Goal: Task Accomplishment & Management: Manage account settings

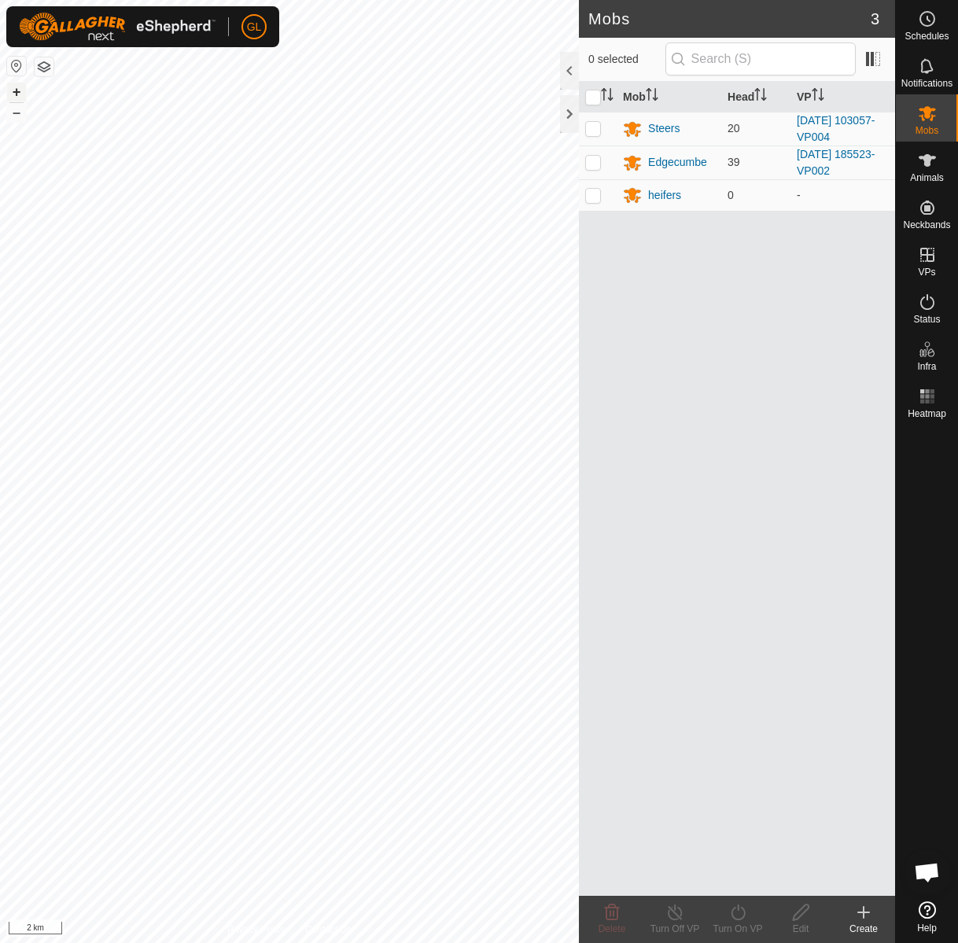
click at [17, 89] on button "+" at bounding box center [16, 92] width 19 height 19
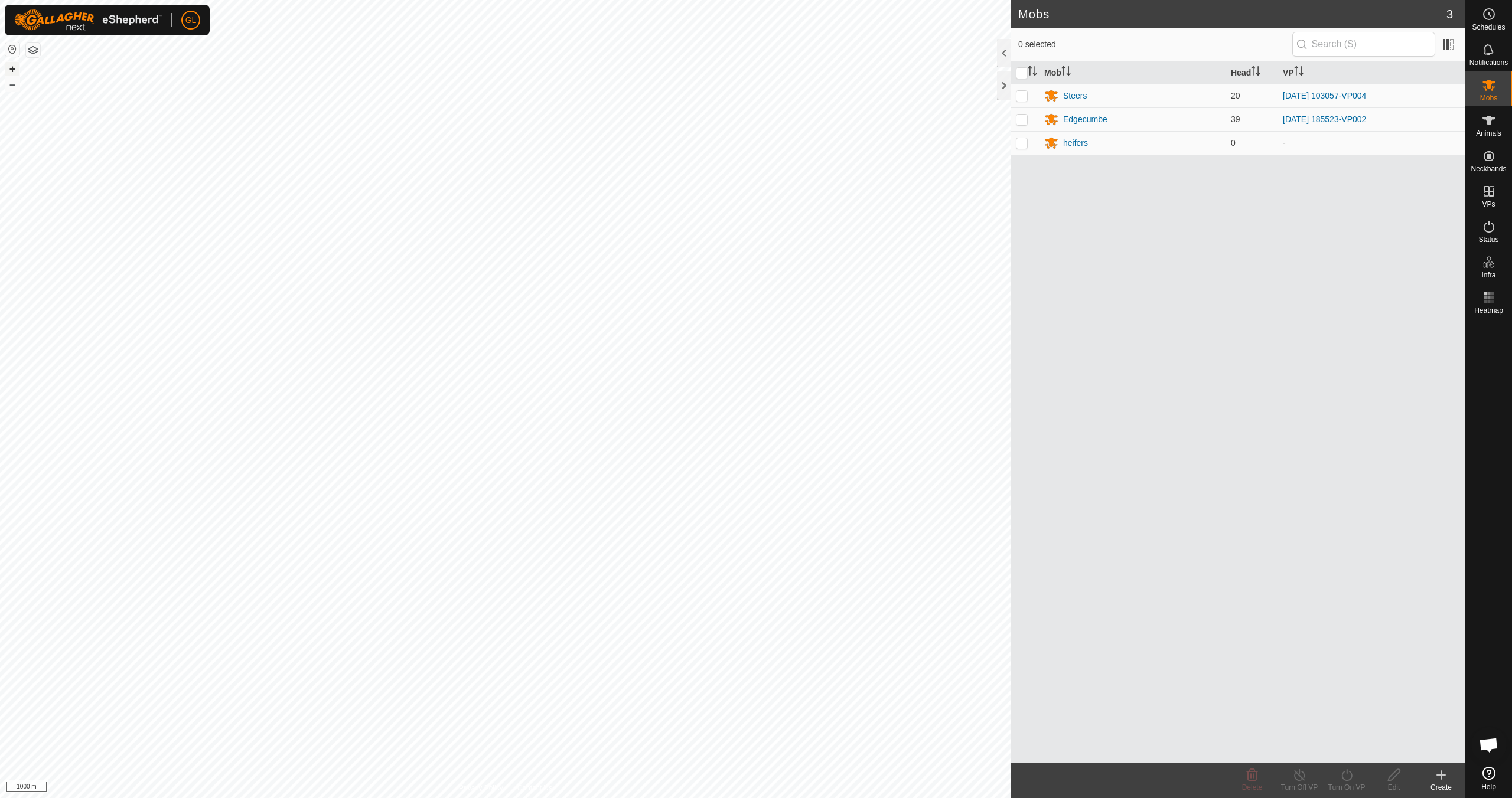
click at [11, 71] on button "+" at bounding box center [12, 69] width 14 height 14
click at [256, 0] on html "GL Schedules Notifications Mobs Animals Neckbands VPs Status Infra Heatmap Help…" at bounding box center [756, 399] width 1512 height 798
click at [13, 71] on button "+" at bounding box center [12, 69] width 14 height 14
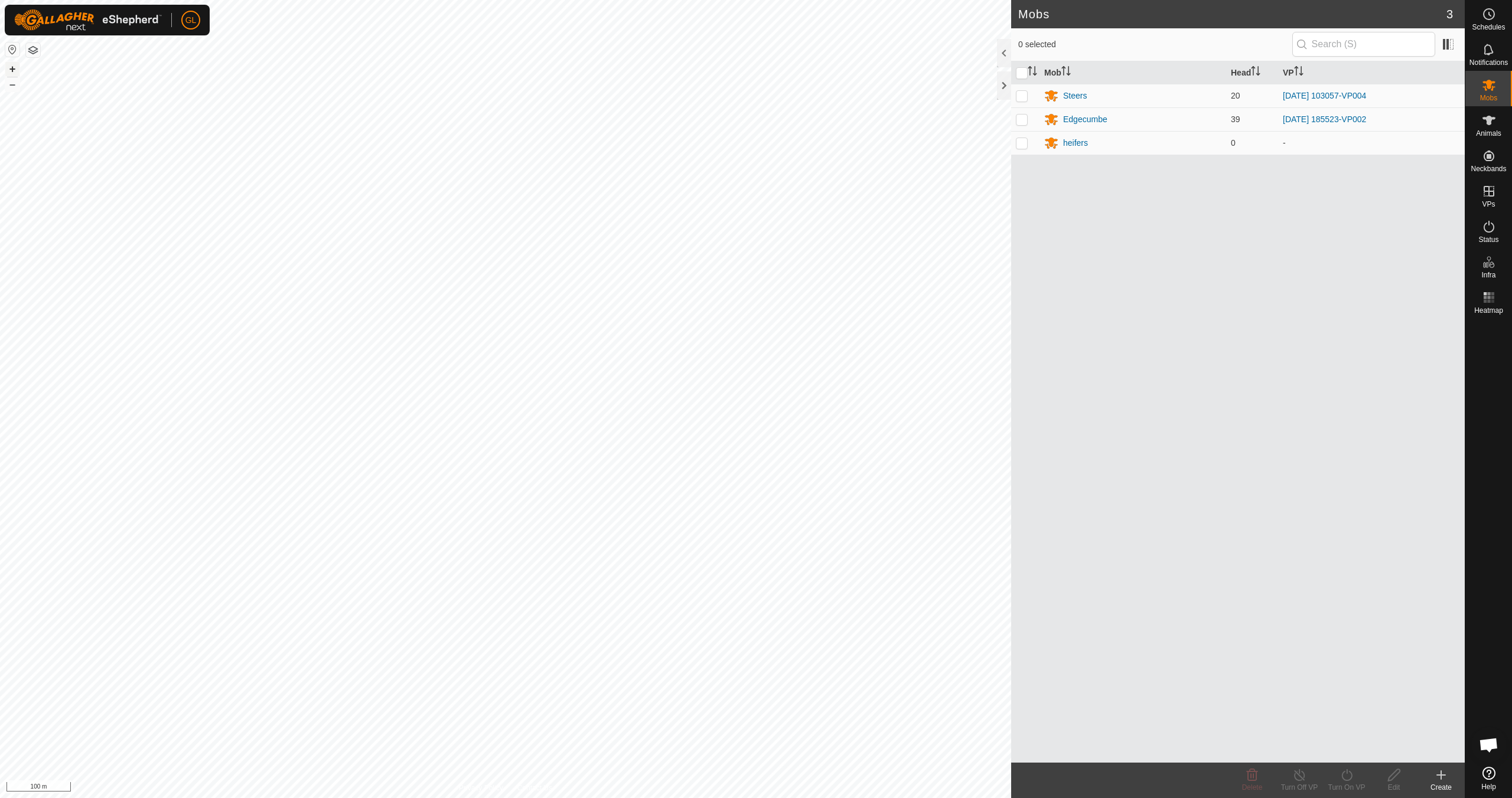
click at [13, 71] on button "+" at bounding box center [12, 69] width 14 height 14
click at [12, 71] on button "+" at bounding box center [12, 69] width 14 height 14
click at [12, 70] on button "+" at bounding box center [12, 69] width 14 height 14
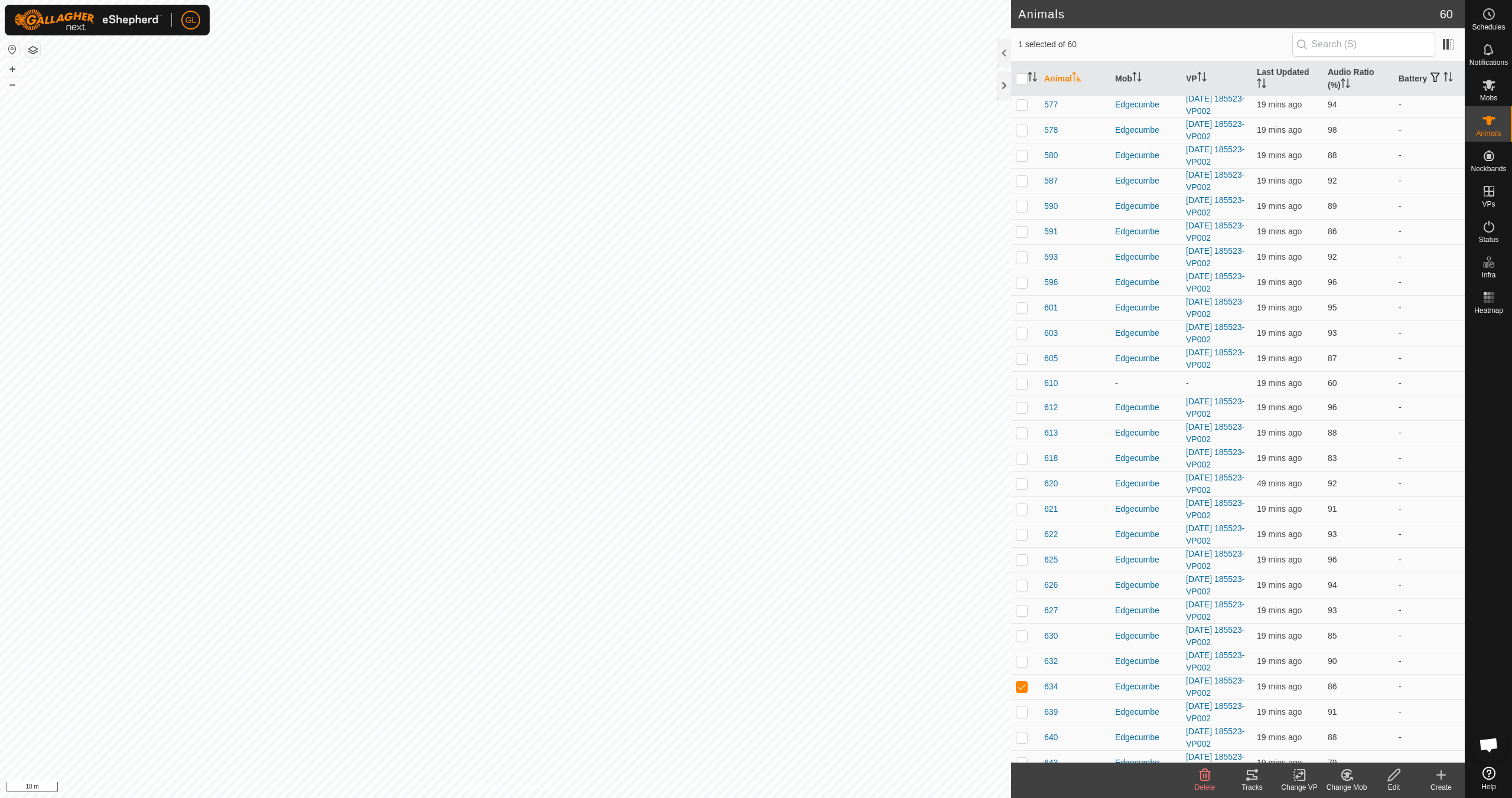
scroll to position [855, 0]
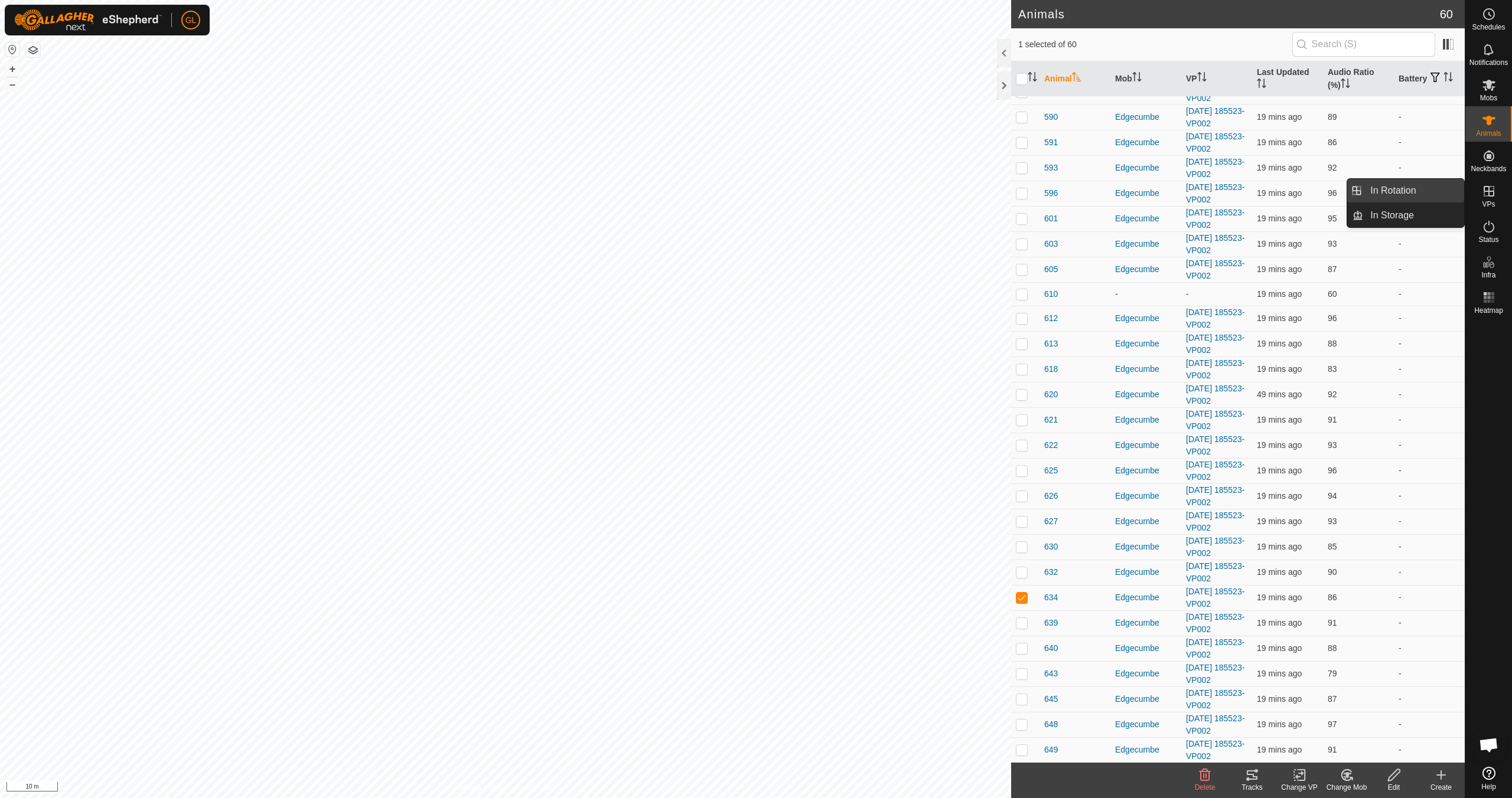
click at [718, 189] on link "In Rotation" at bounding box center [1413, 190] width 101 height 23
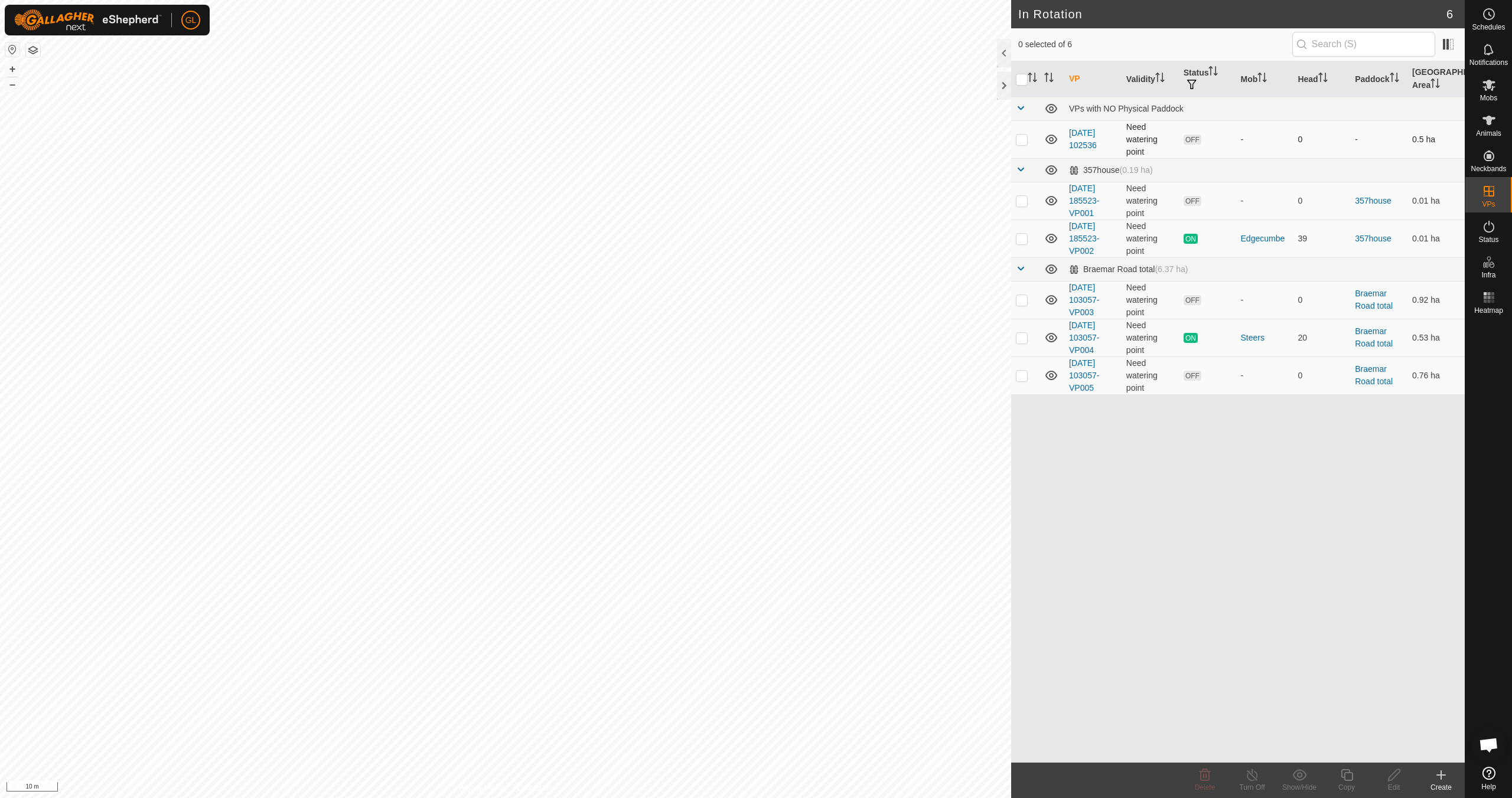
click at [718, 140] on p-checkbox at bounding box center [1022, 139] width 12 height 10
checkbox input "true"
click at [718, 200] on p-checkbox at bounding box center [1022, 200] width 12 height 10
checkbox input "true"
click at [718, 142] on p-checkbox at bounding box center [1022, 139] width 12 height 10
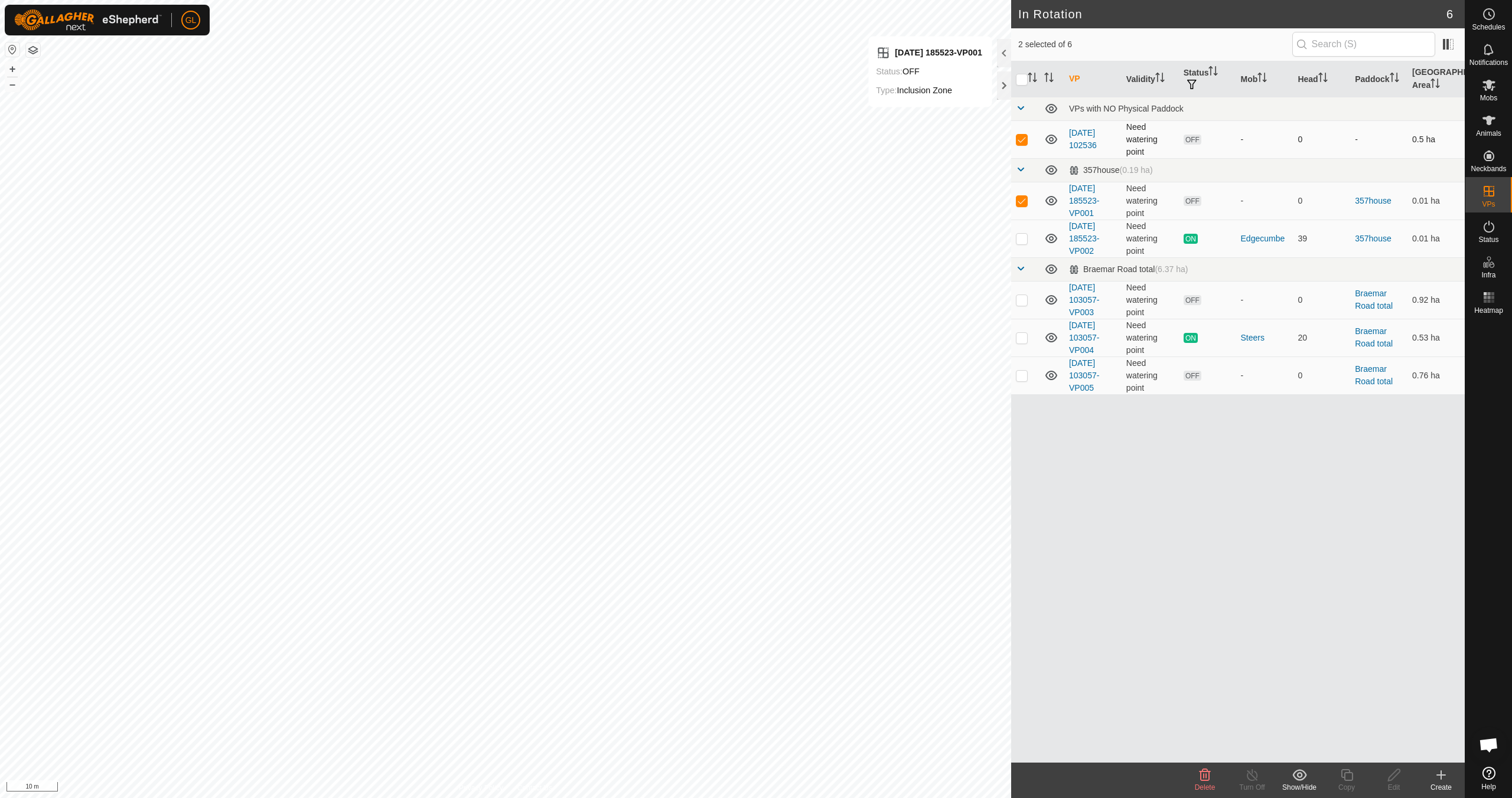
checkbox input "false"
click at [718, 707] on icon at bounding box center [1204, 775] width 14 height 14
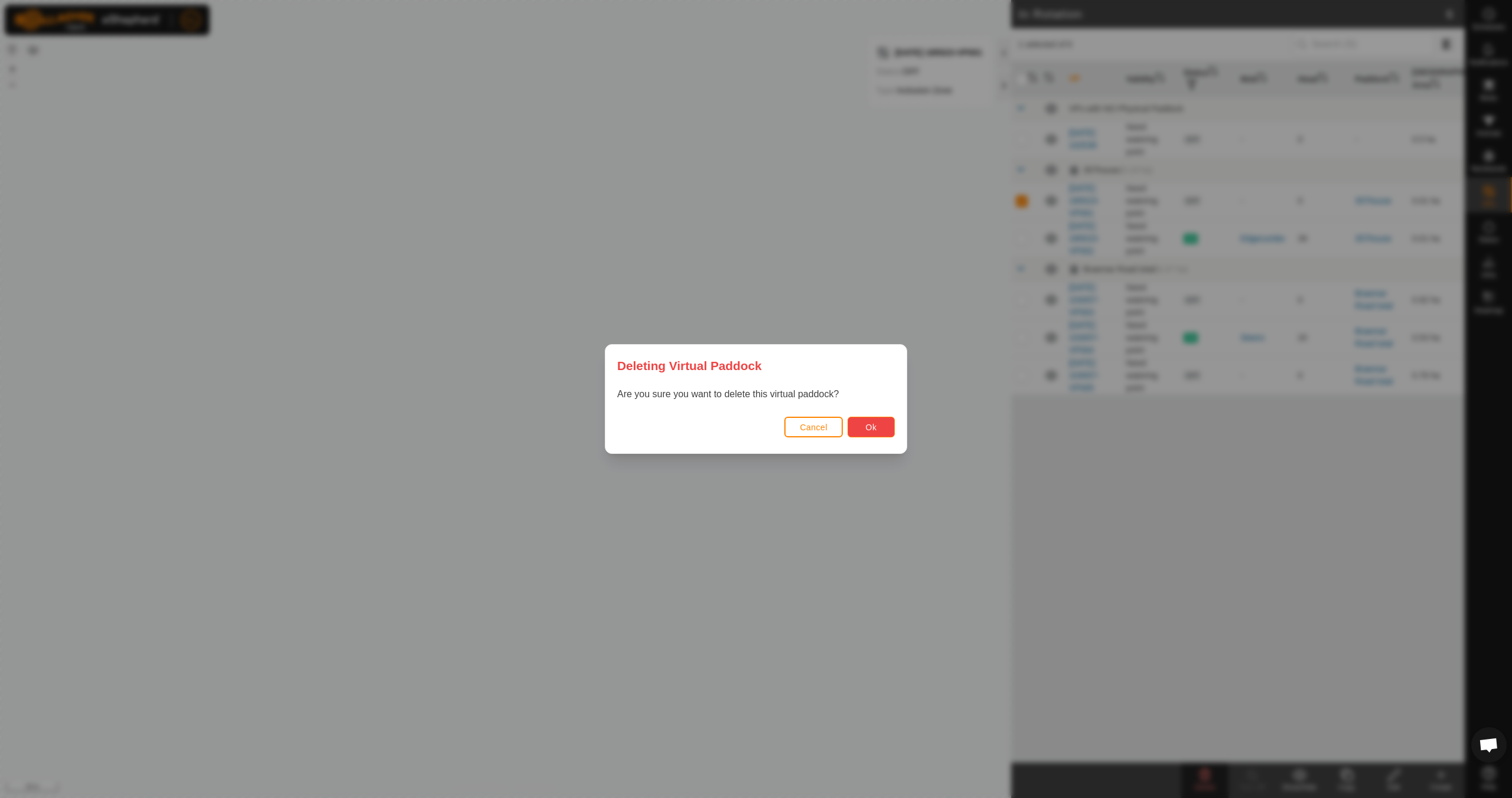
click at [718, 426] on span "Ok" at bounding box center [871, 427] width 11 height 10
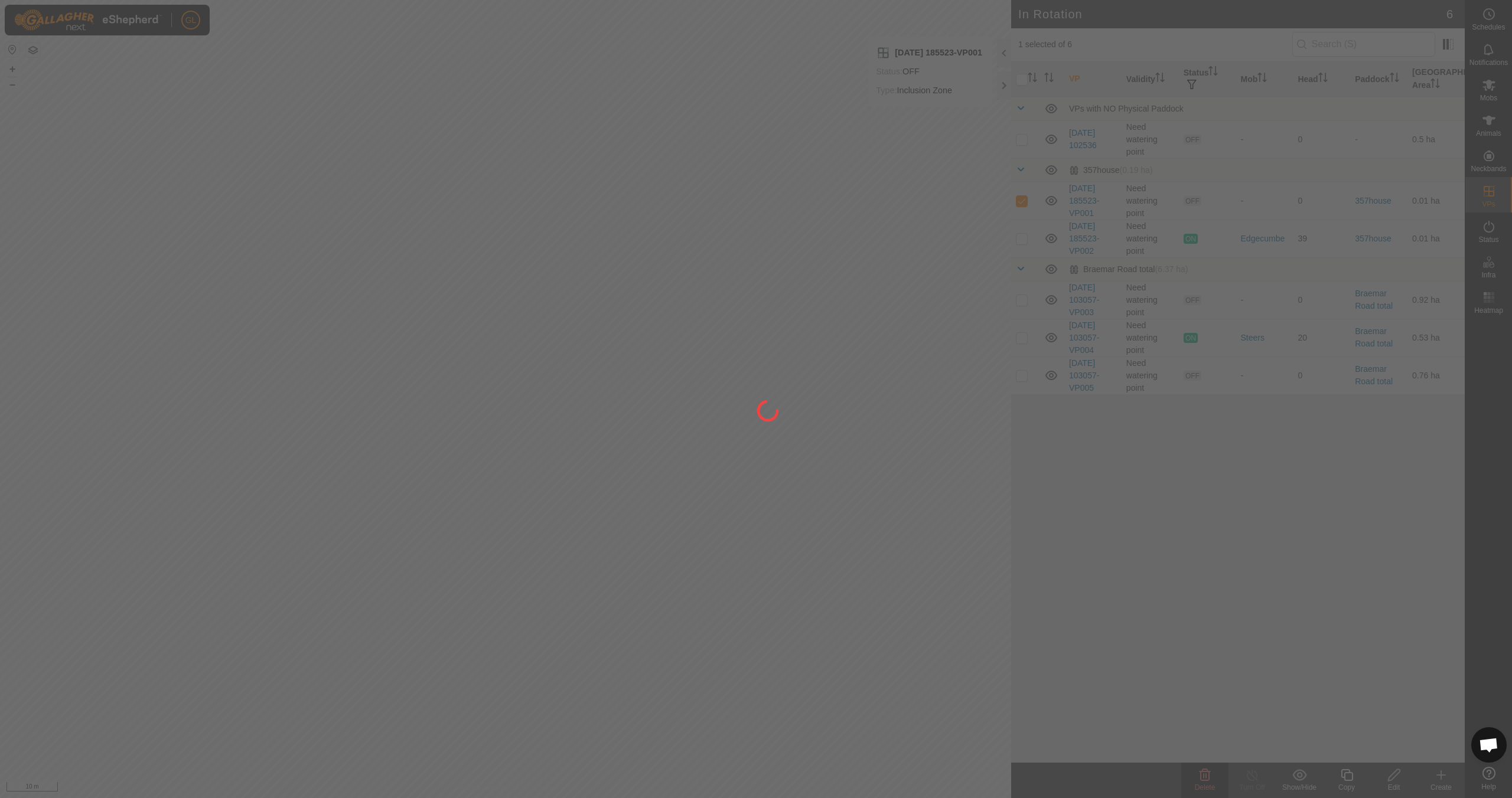
checkbox input "false"
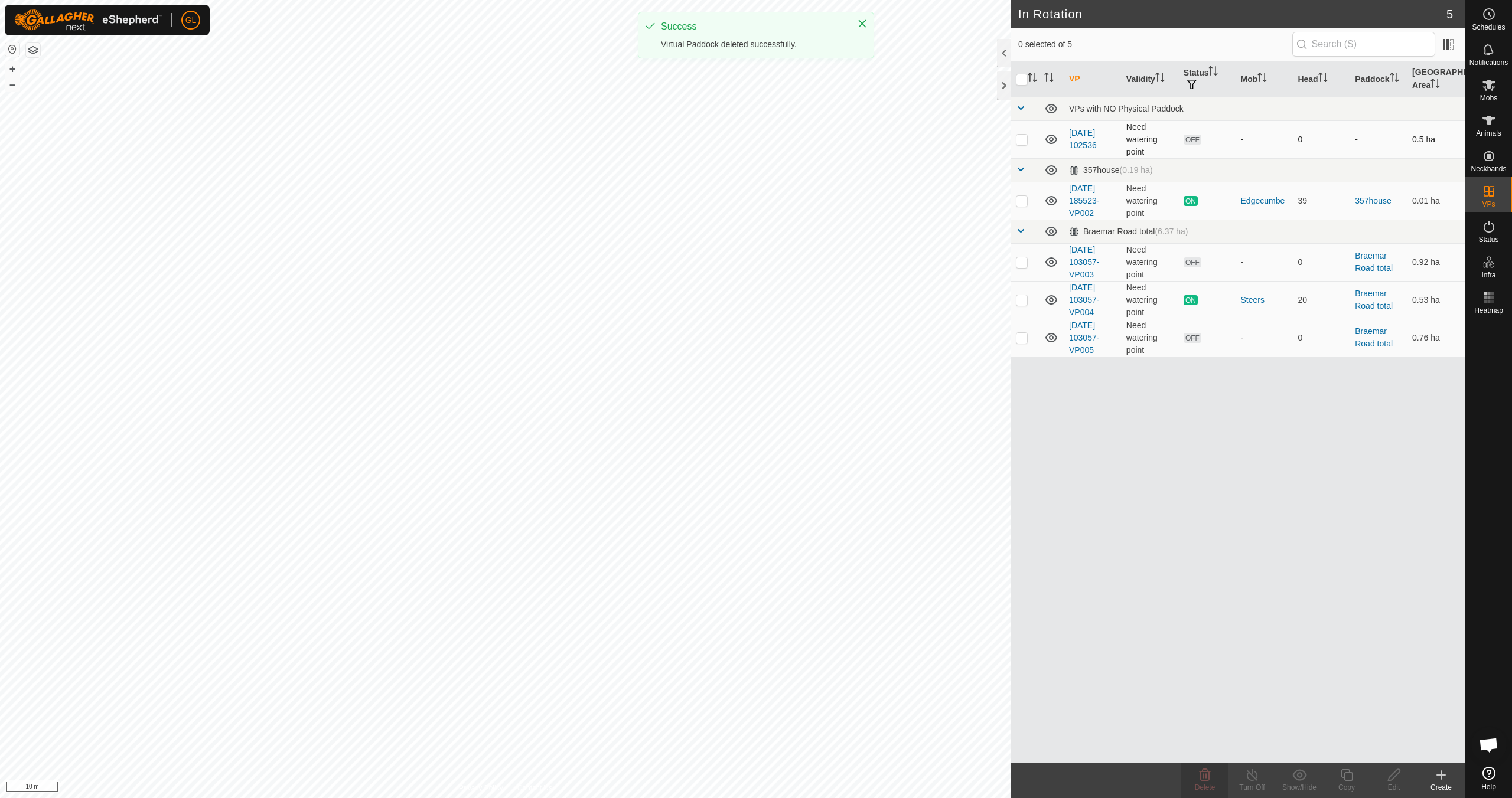
click at [718, 137] on p-checkbox at bounding box center [1022, 139] width 12 height 10
checkbox input "true"
click at [718, 707] on icon at bounding box center [1347, 775] width 15 height 14
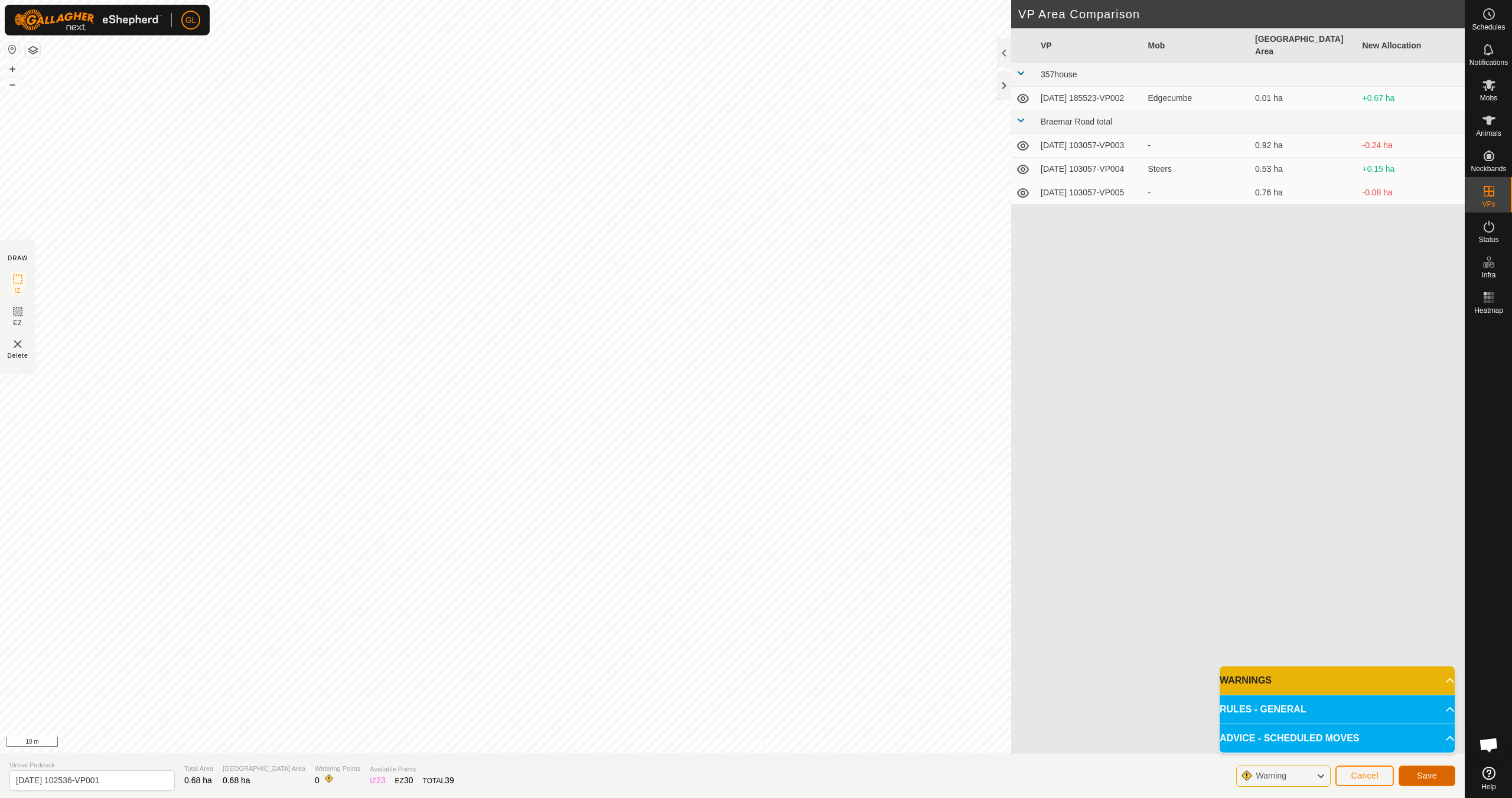
click at [718, 707] on button "Save" at bounding box center [1427, 776] width 57 height 21
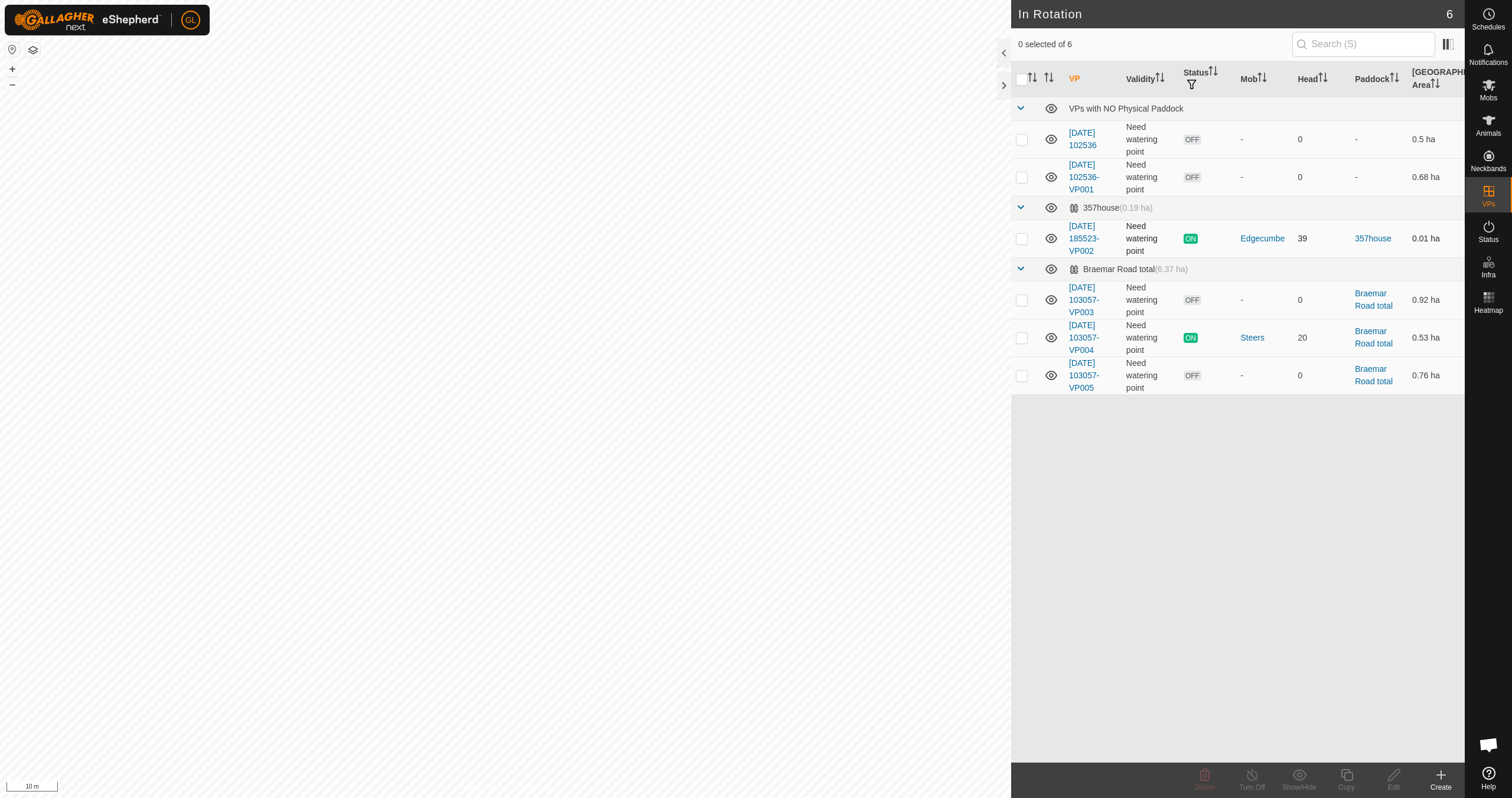
click at [718, 239] on p-checkbox at bounding box center [1022, 238] width 12 height 10
checkbox input "true"
click at [718, 707] on copy-svg-icon at bounding box center [1346, 775] width 47 height 14
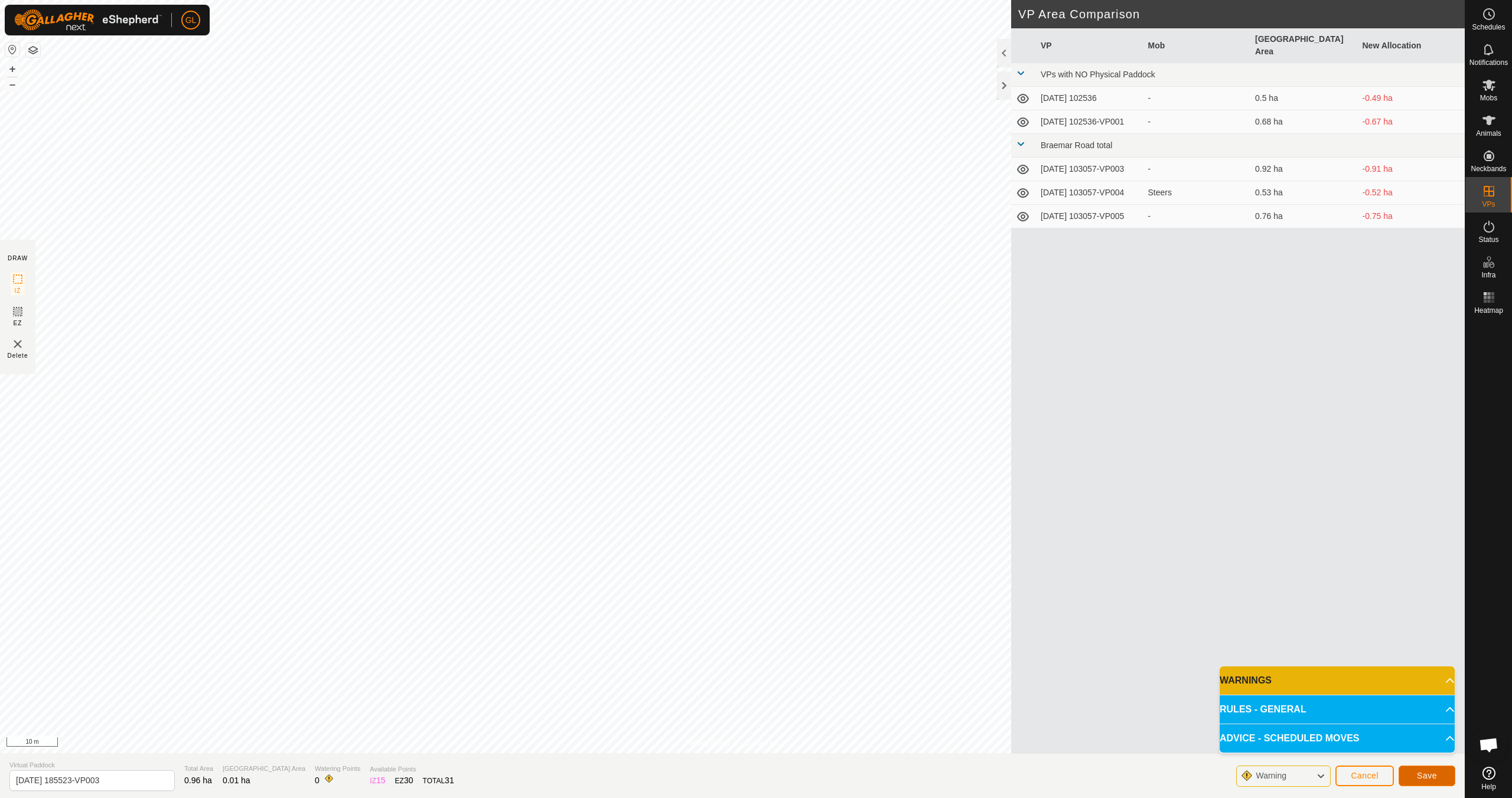
click at [718, 707] on button "Save" at bounding box center [1427, 776] width 57 height 21
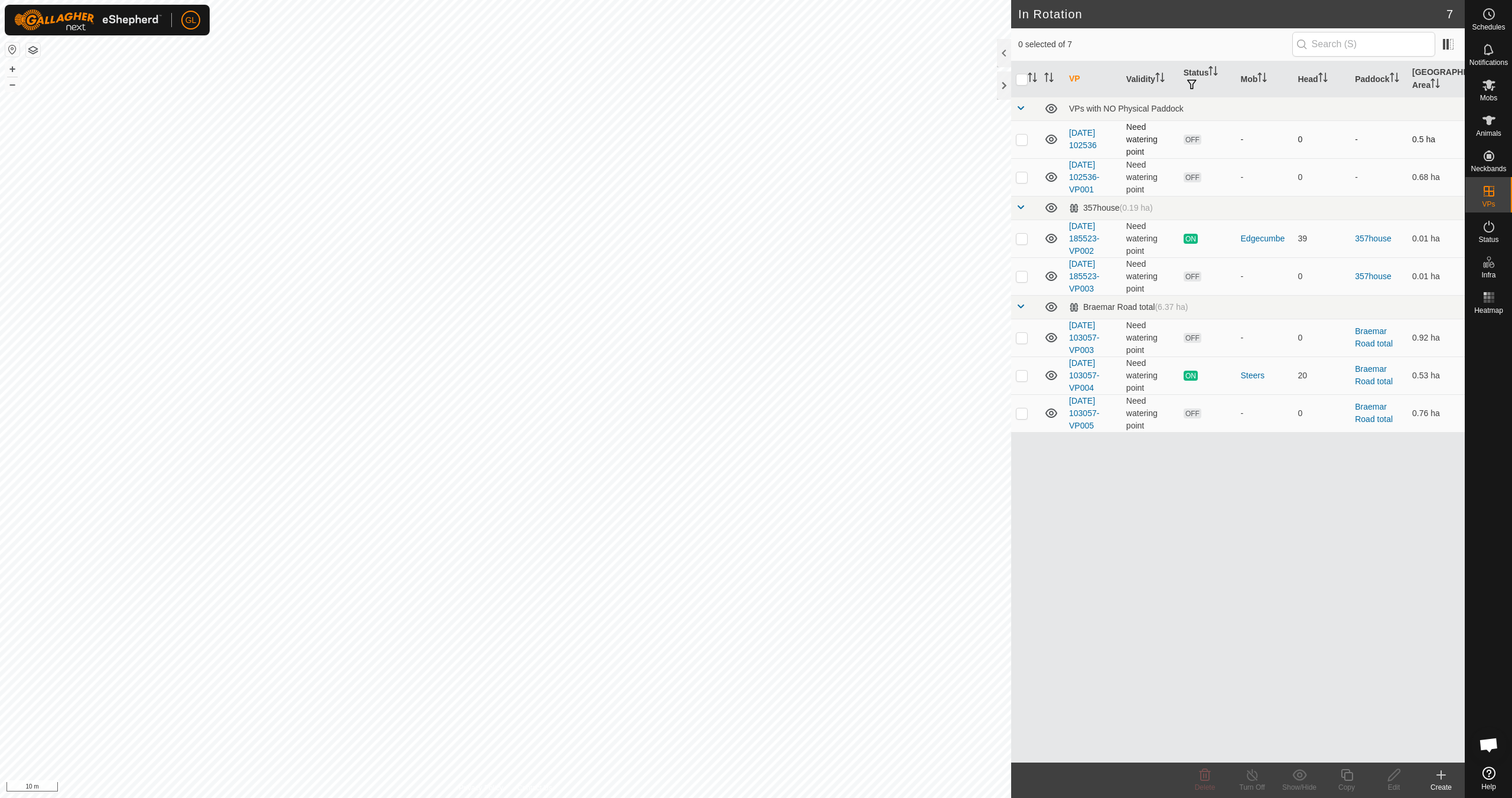
click at [718, 137] on p-checkbox at bounding box center [1022, 139] width 12 height 10
checkbox input "true"
click at [718, 180] on p-checkbox at bounding box center [1022, 177] width 12 height 10
checkbox input "true"
click at [718, 707] on span "Delete" at bounding box center [1205, 787] width 21 height 8
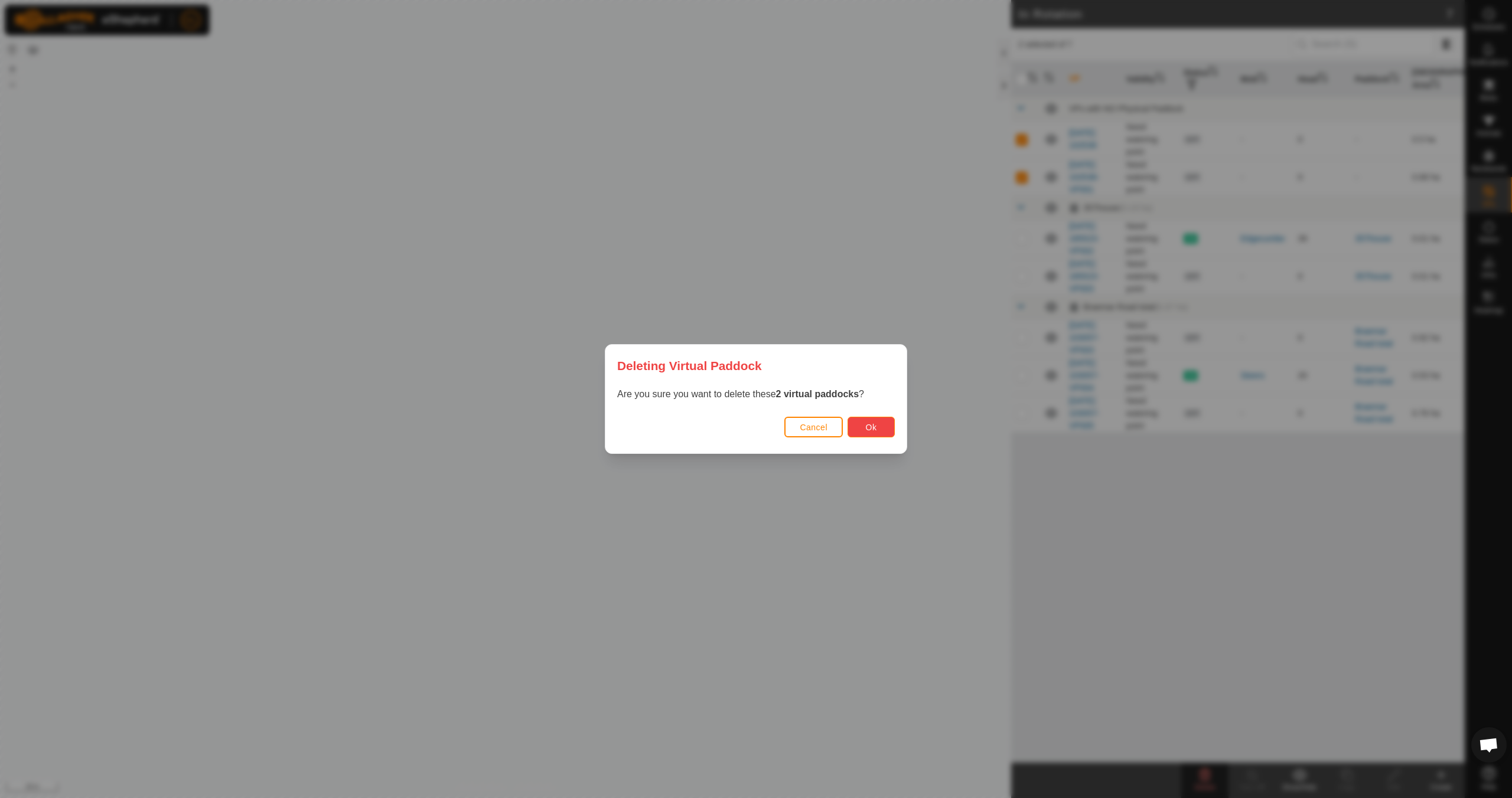
click at [718, 425] on body "GL Schedules Notifications Mobs Animals Neckbands VPs Status Infra Heatmap Help…" at bounding box center [756, 399] width 1512 height 798
click at [718, 427] on span "Ok" at bounding box center [871, 427] width 11 height 10
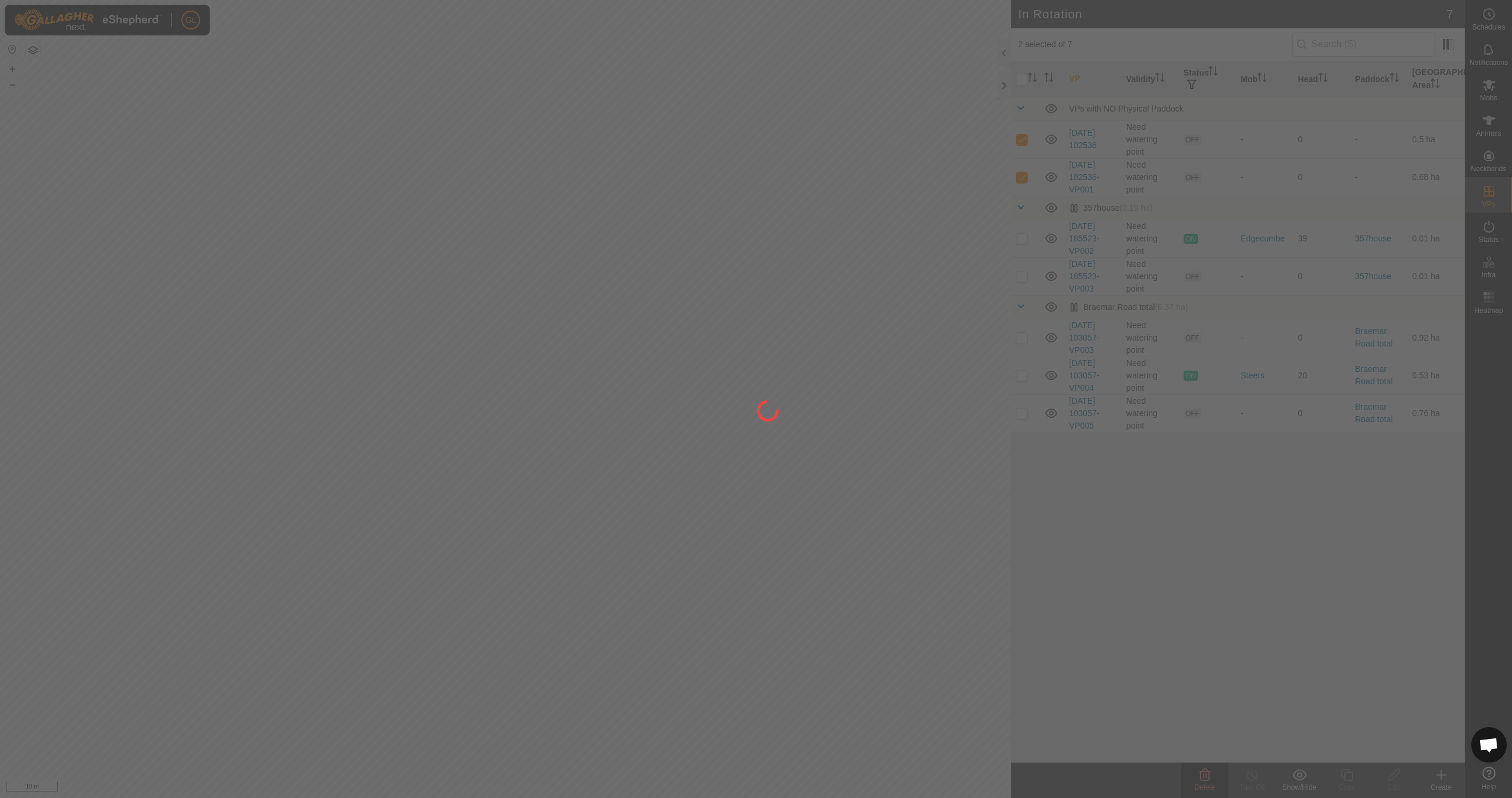
checkbox input "false"
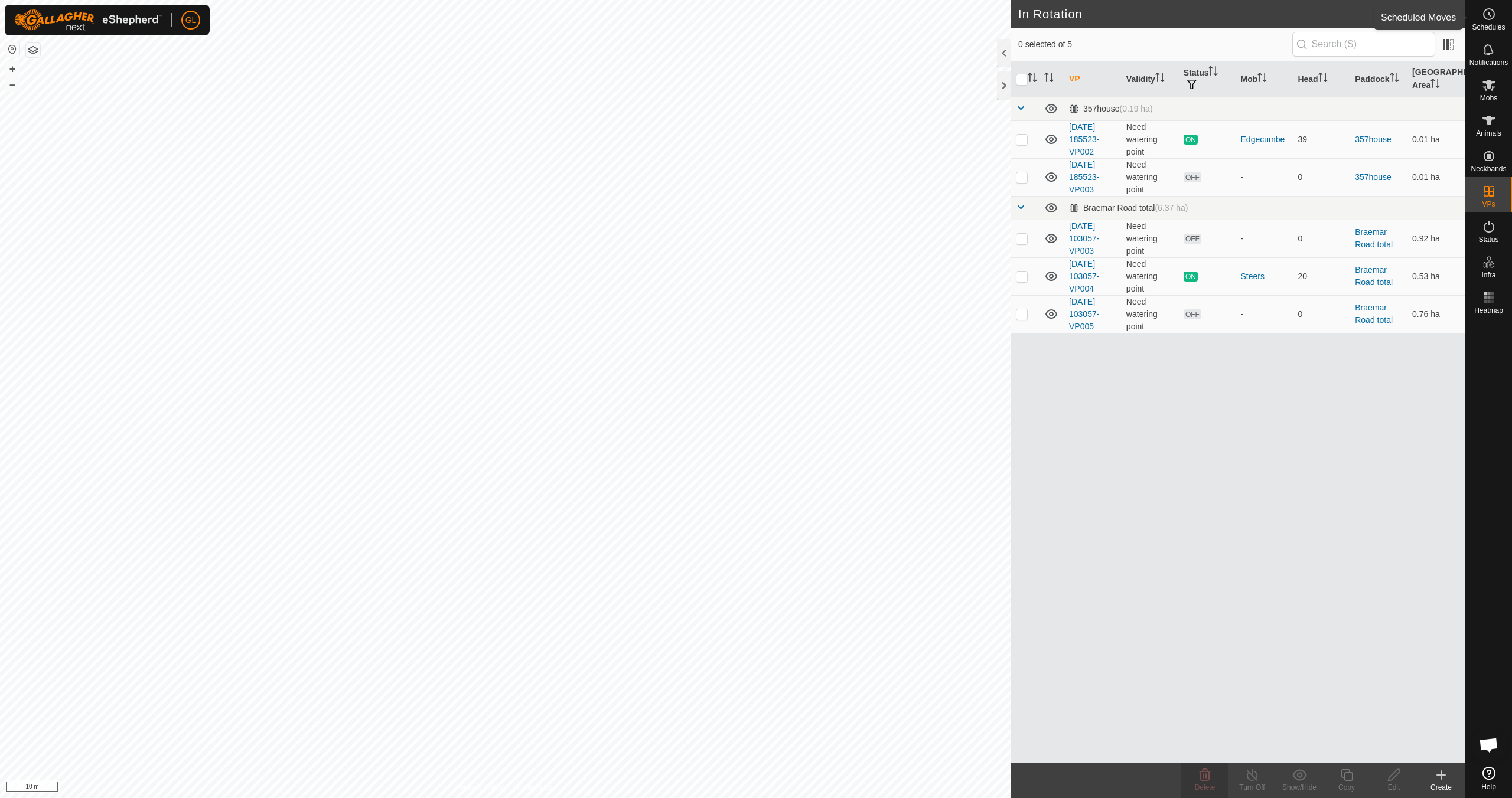
click at [718, 20] on circle at bounding box center [1489, 14] width 11 height 11
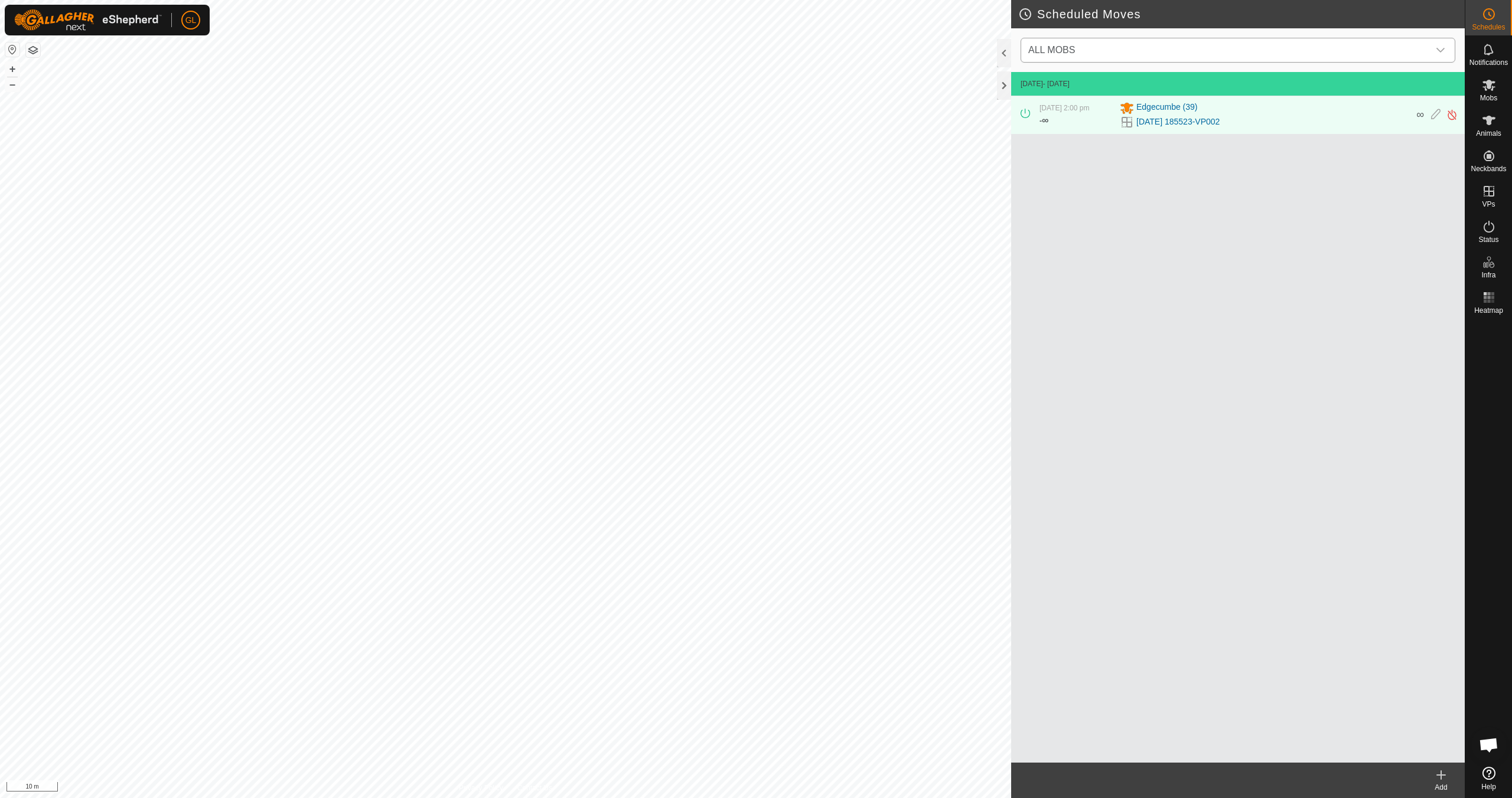
click at [718, 56] on div "dropdown trigger" at bounding box center [1440, 50] width 23 height 23
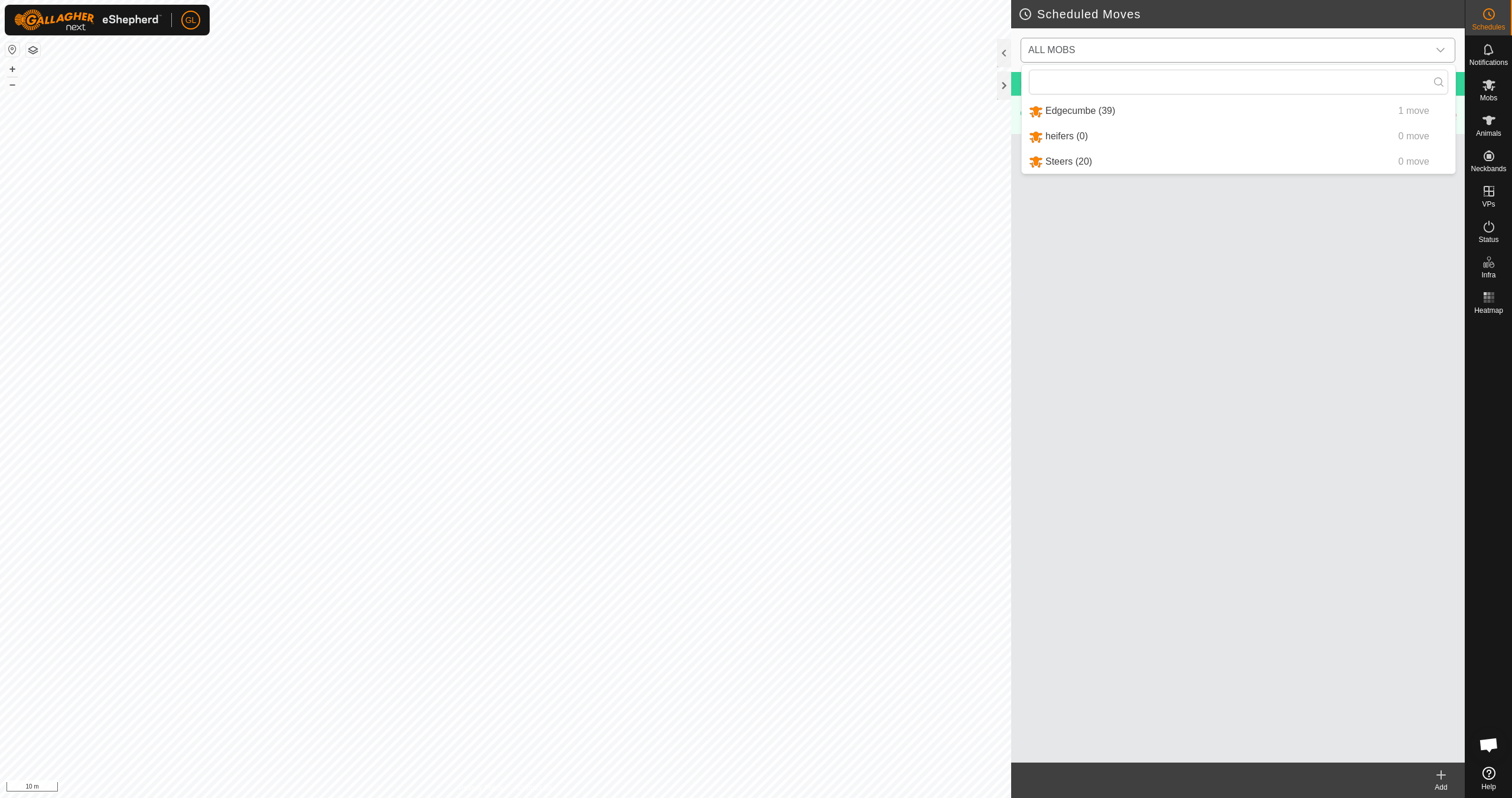
click at [718, 112] on li "Edgecumbe (39) 1 move" at bounding box center [1238, 111] width 433 height 24
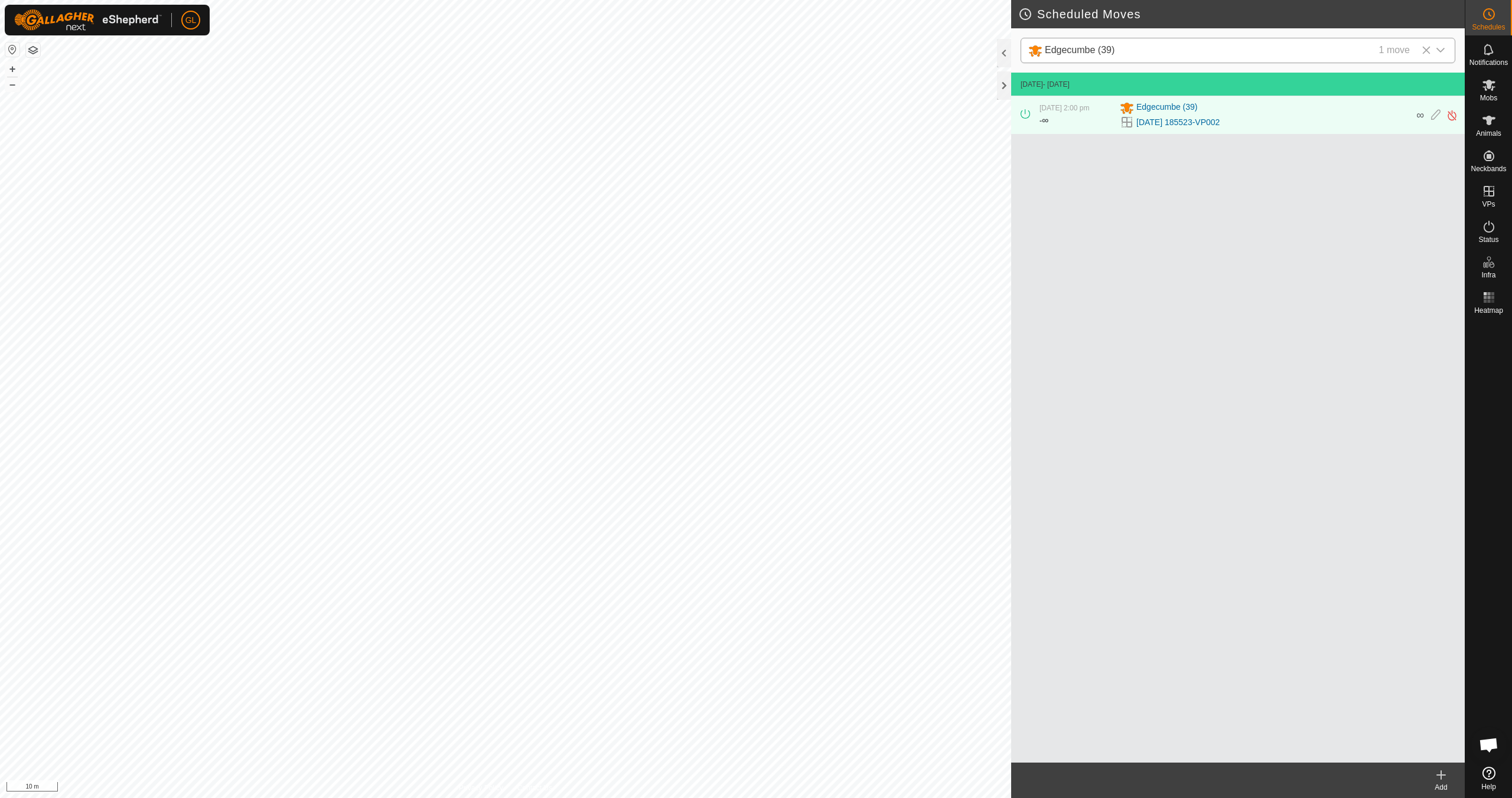
click at [718, 707] on icon at bounding box center [1441, 775] width 14 height 14
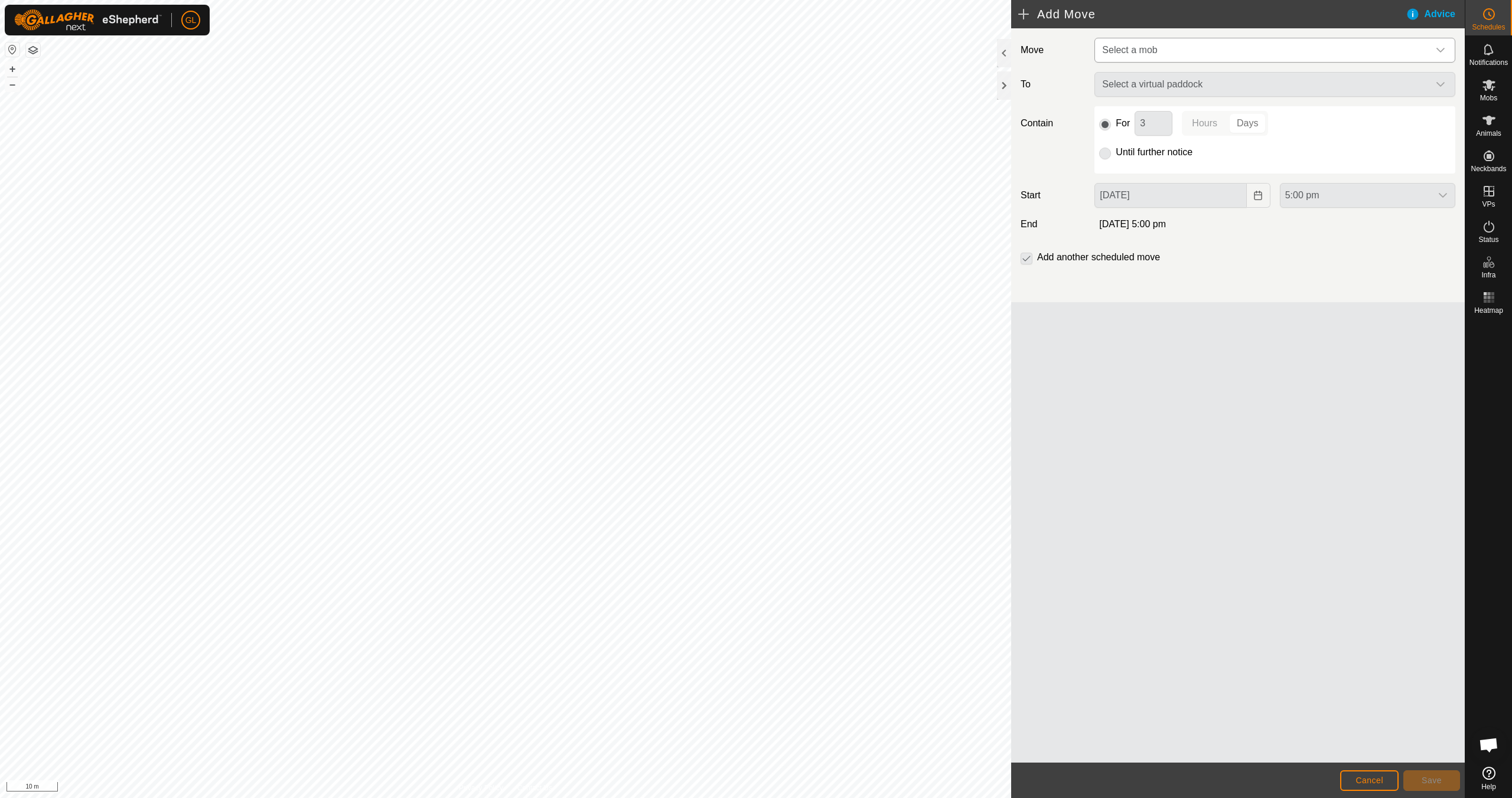
click at [718, 49] on icon "dropdown trigger" at bounding box center [1440, 50] width 10 height 10
click at [718, 116] on li "Edgecumbe (39)" at bounding box center [1275, 111] width 360 height 24
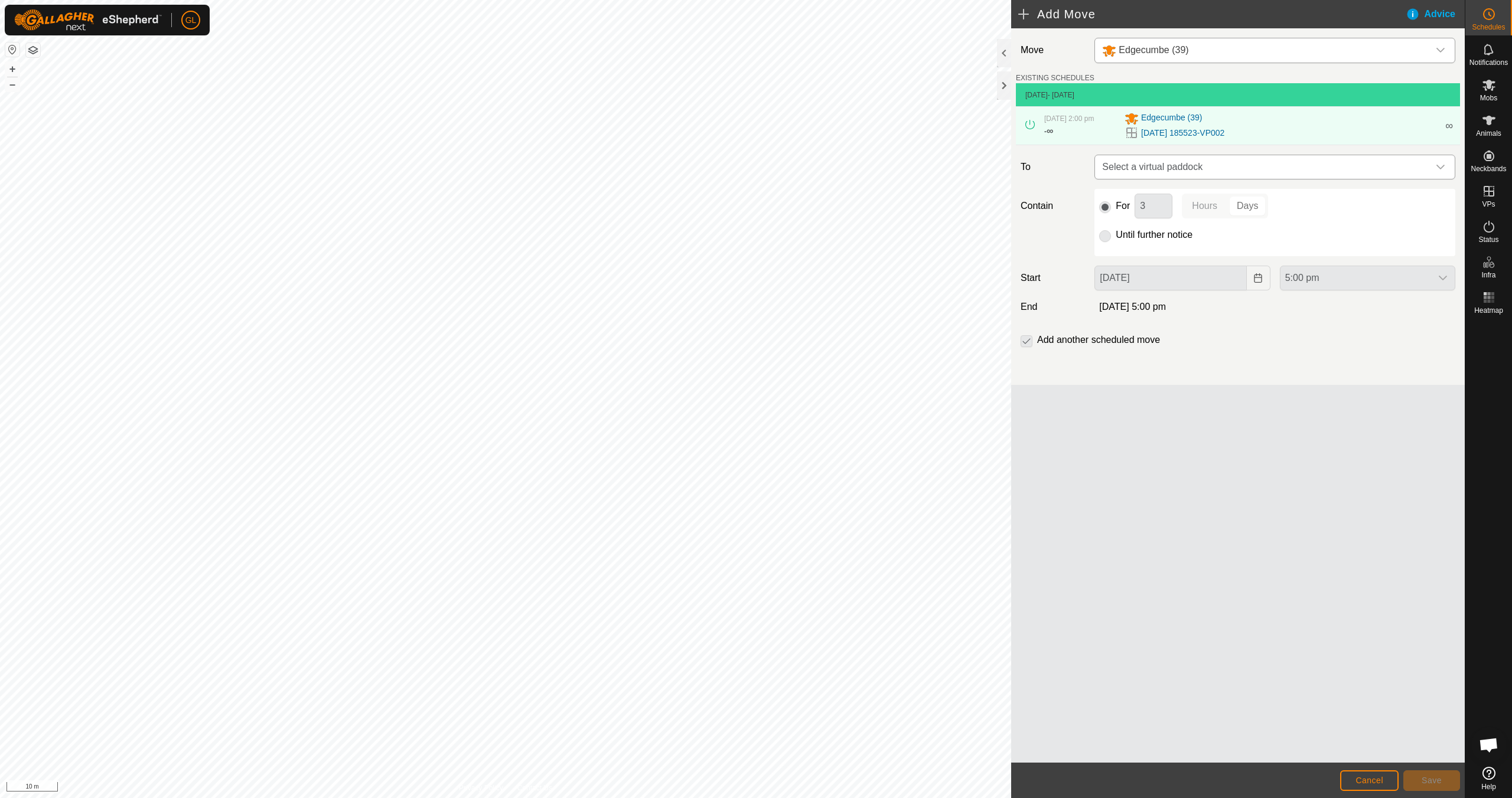
click at [718, 165] on div "dropdown trigger" at bounding box center [1440, 167] width 23 height 23
click at [718, 251] on li "[DATE] 185523-VP003 0.01 ha" at bounding box center [1275, 252] width 345 height 18
click at [718, 239] on input "Until further notice" at bounding box center [1105, 236] width 12 height 12
radio input "true"
checkbox input "false"
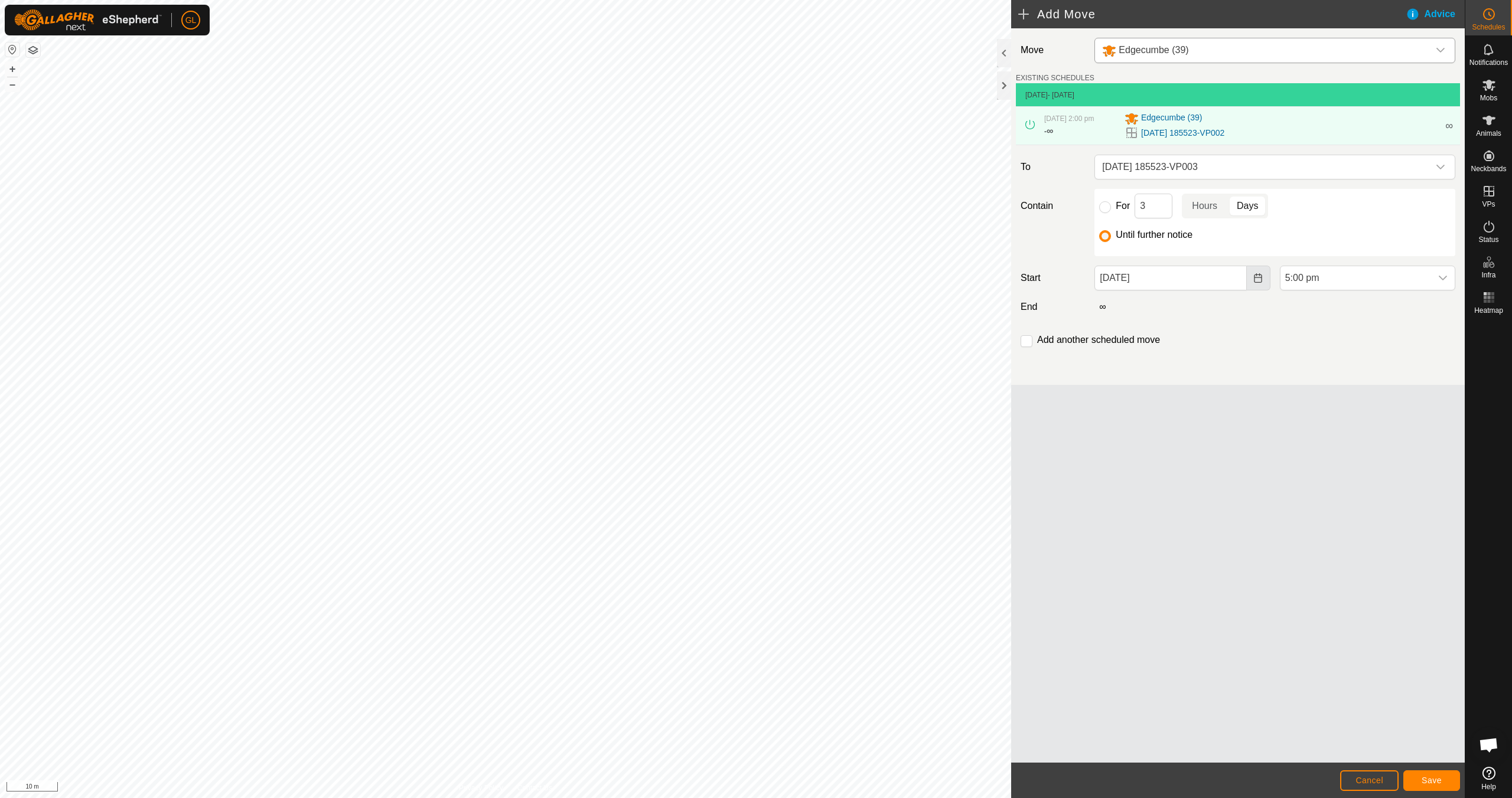
click at [718, 279] on icon "Choose Date" at bounding box center [1257, 278] width 10 height 10
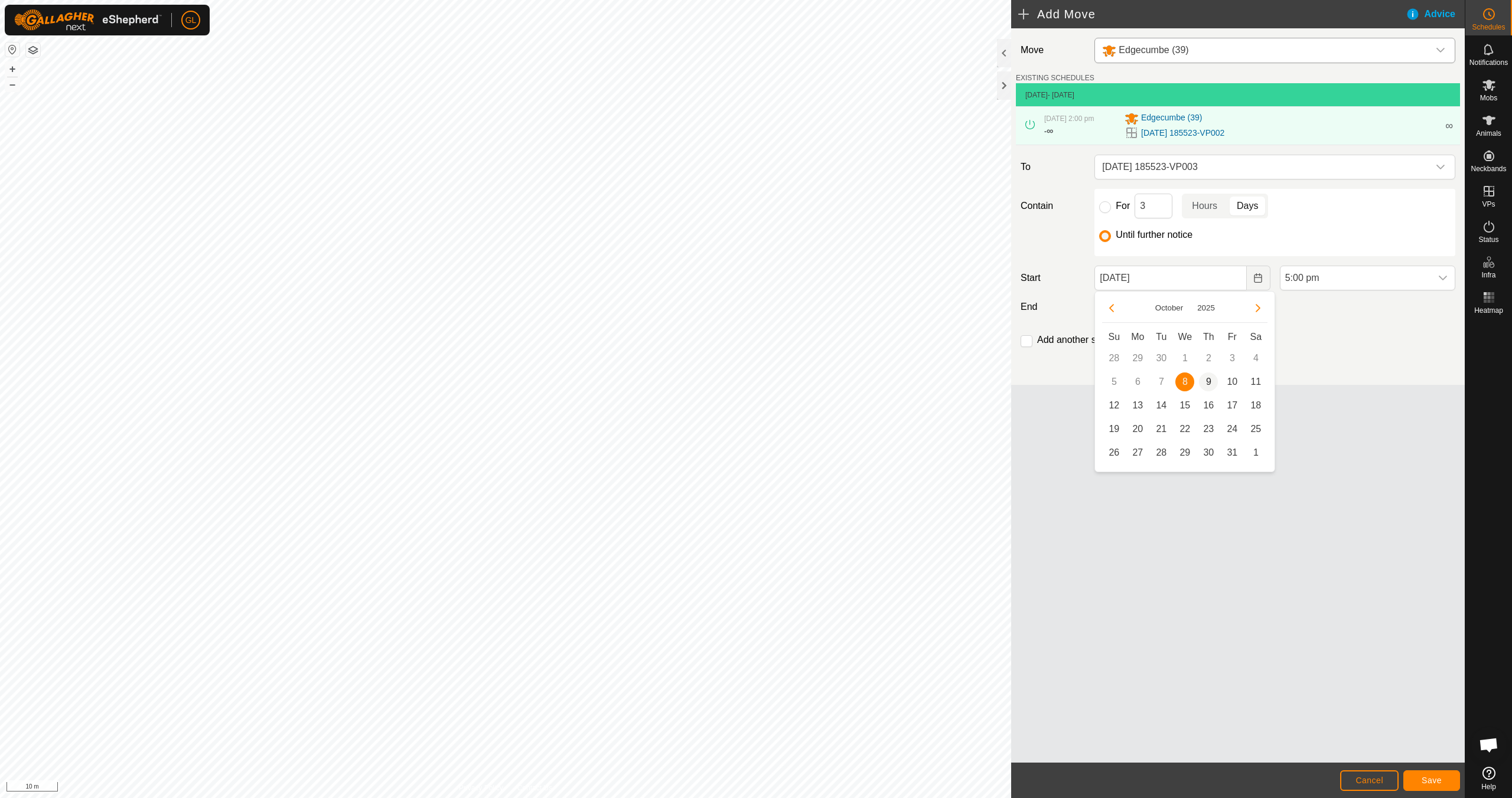
click at [718, 382] on span "9" at bounding box center [1208, 381] width 19 height 19
type input "[DATE]"
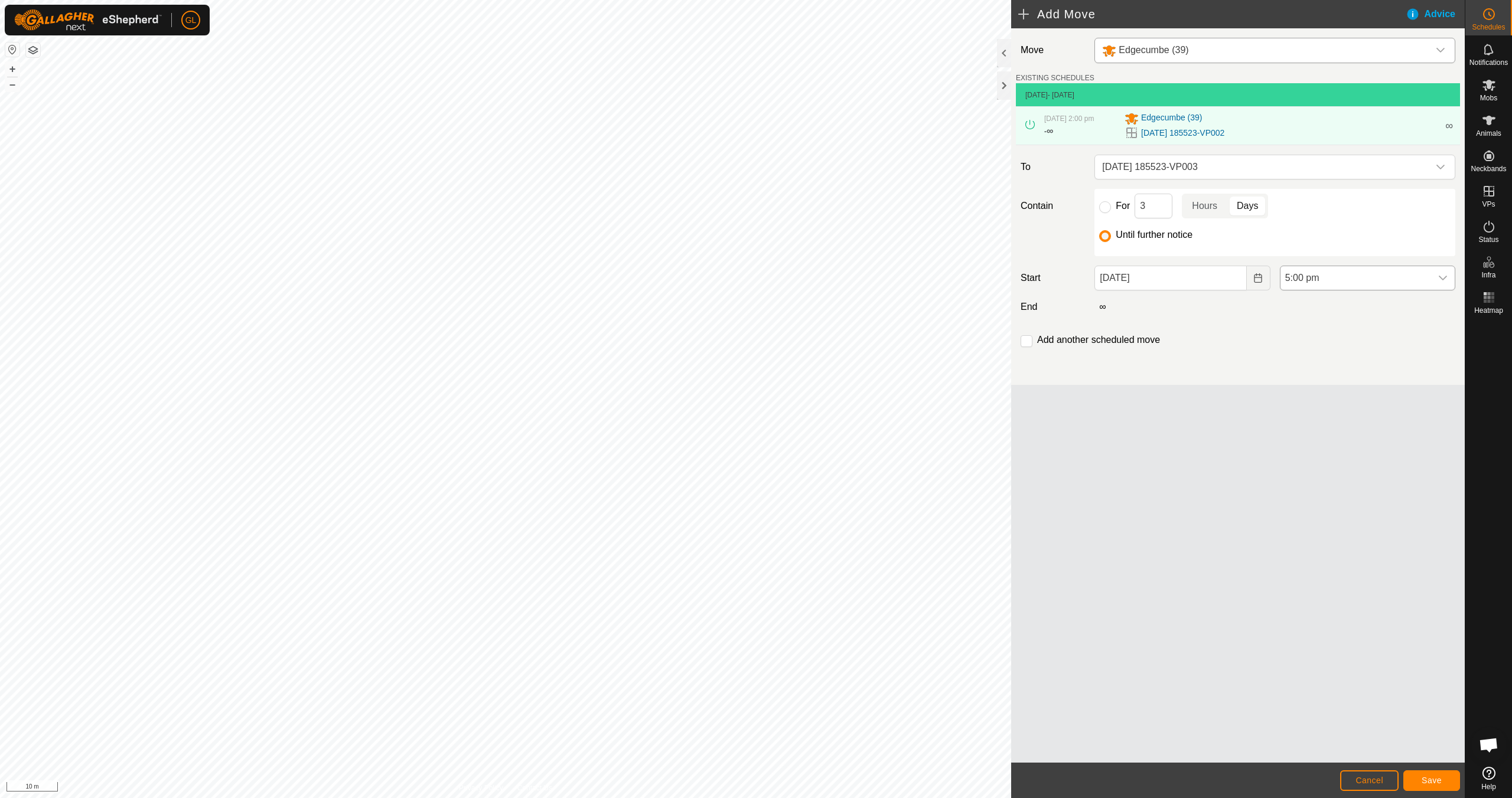
click at [718, 278] on icon "dropdown trigger" at bounding box center [1442, 278] width 8 height 5
click at [718, 330] on li "7:00 am" at bounding box center [1367, 325] width 174 height 23
click at [718, 707] on span "Save" at bounding box center [1431, 781] width 20 height 10
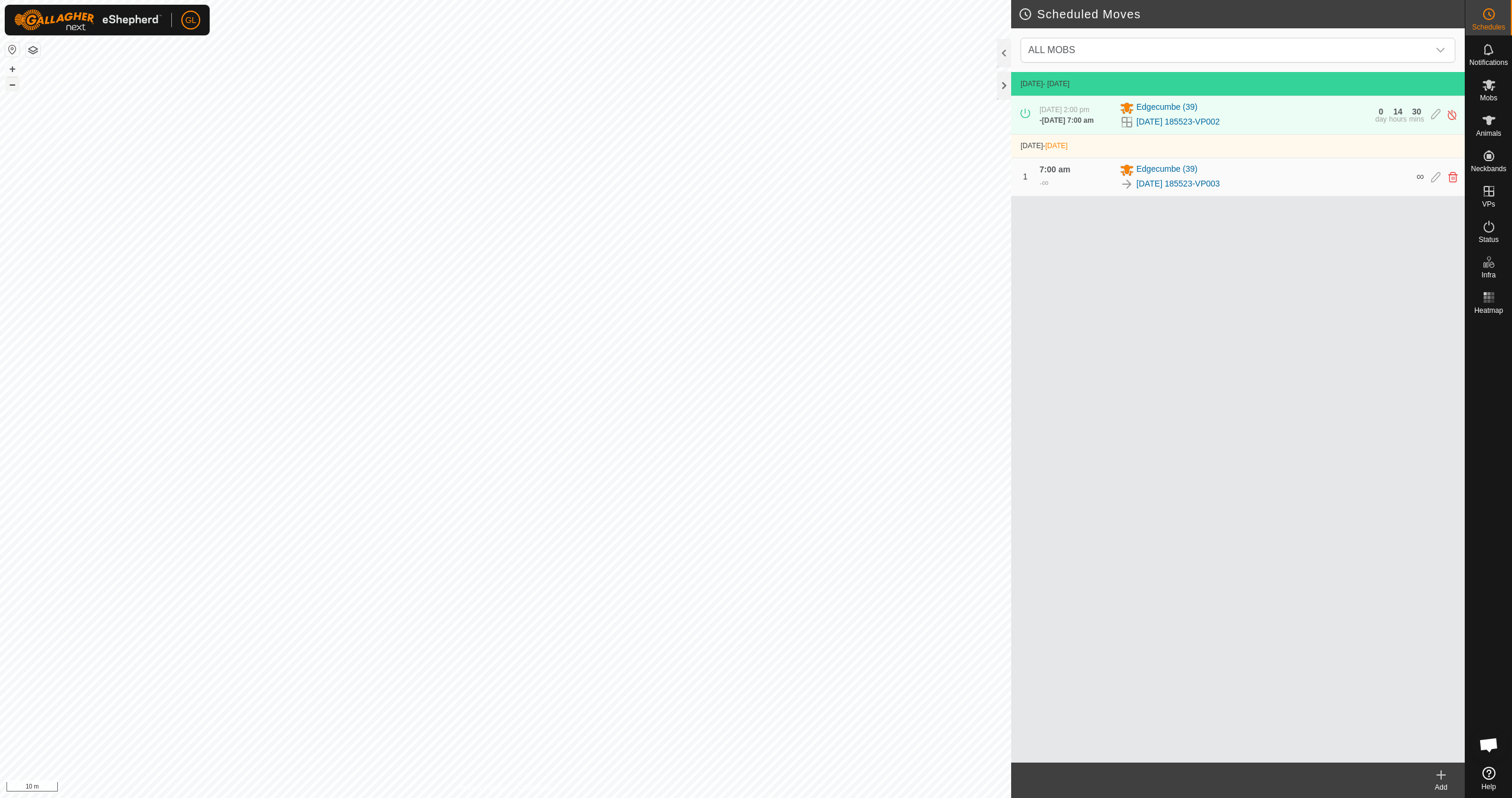
click at [14, 85] on button "–" at bounding box center [12, 84] width 14 height 14
click at [14, 85] on button "–" at bounding box center [12, 84] width 14 height 14
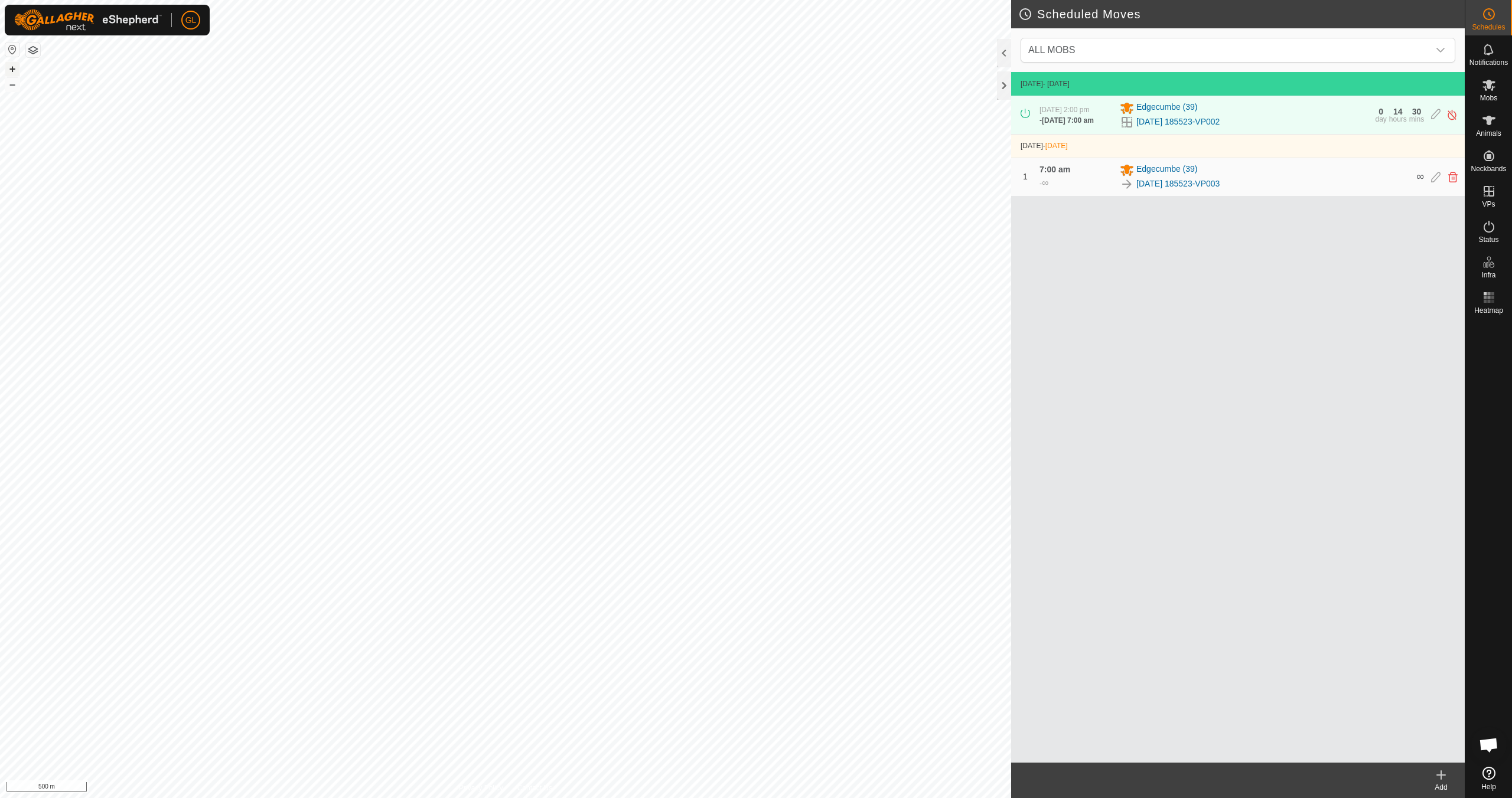
click at [13, 68] on button "+" at bounding box center [12, 69] width 14 height 14
click at [718, 93] on es-mob-svg-icon at bounding box center [1489, 85] width 21 height 19
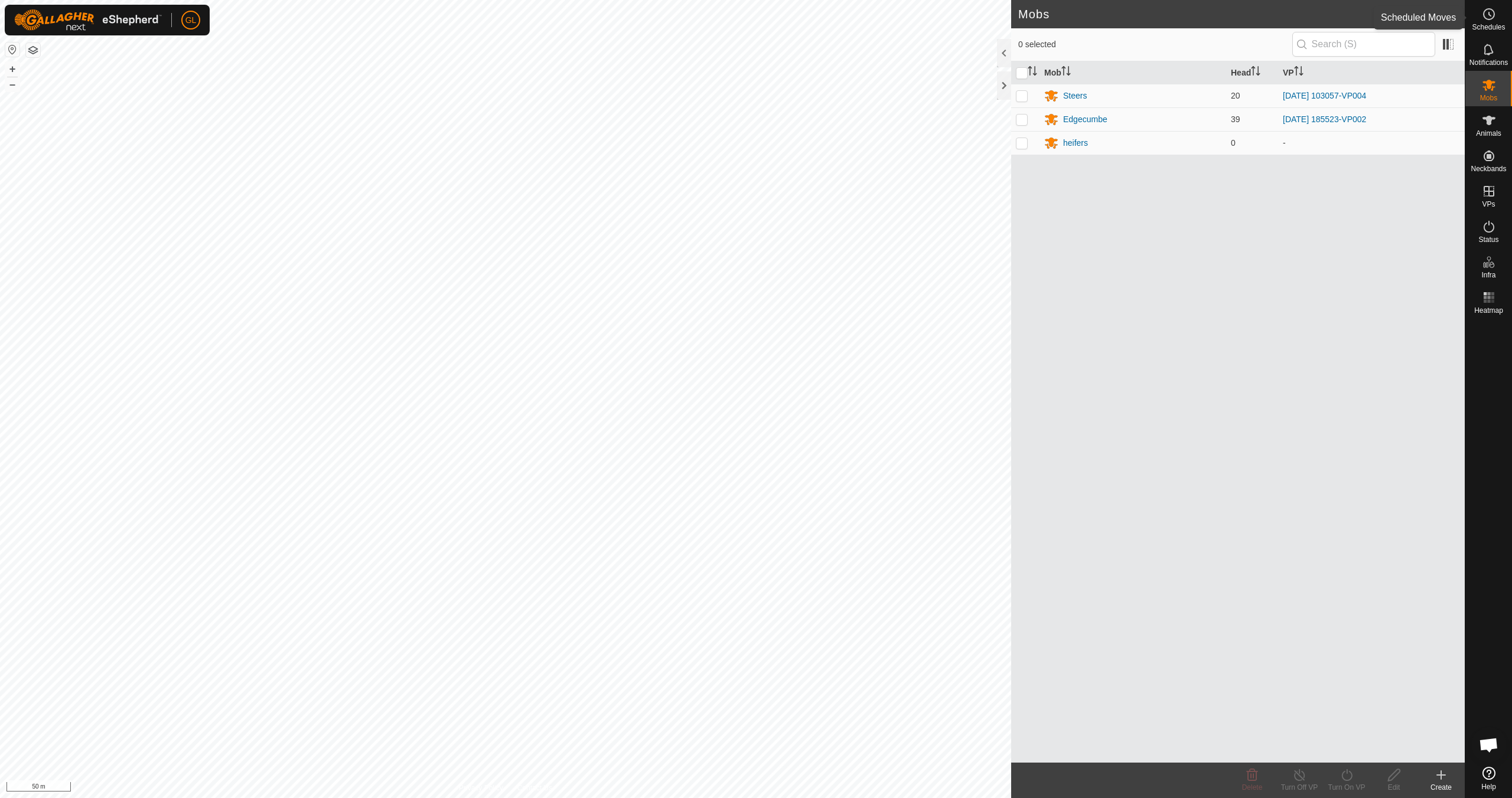
click at [718, 23] on div "Schedules" at bounding box center [1489, 17] width 47 height 35
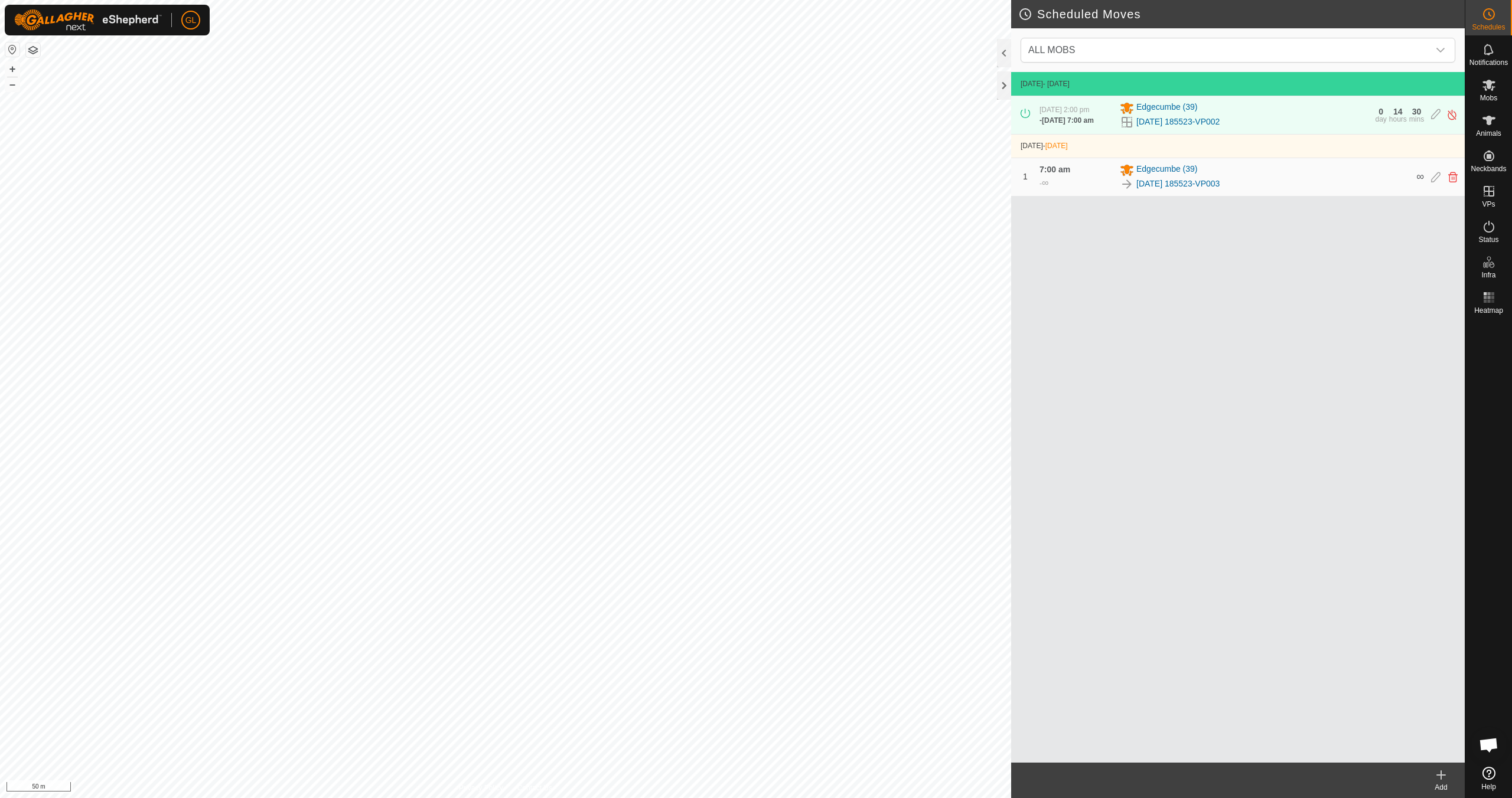
click at [718, 707] on icon at bounding box center [1441, 775] width 14 height 14
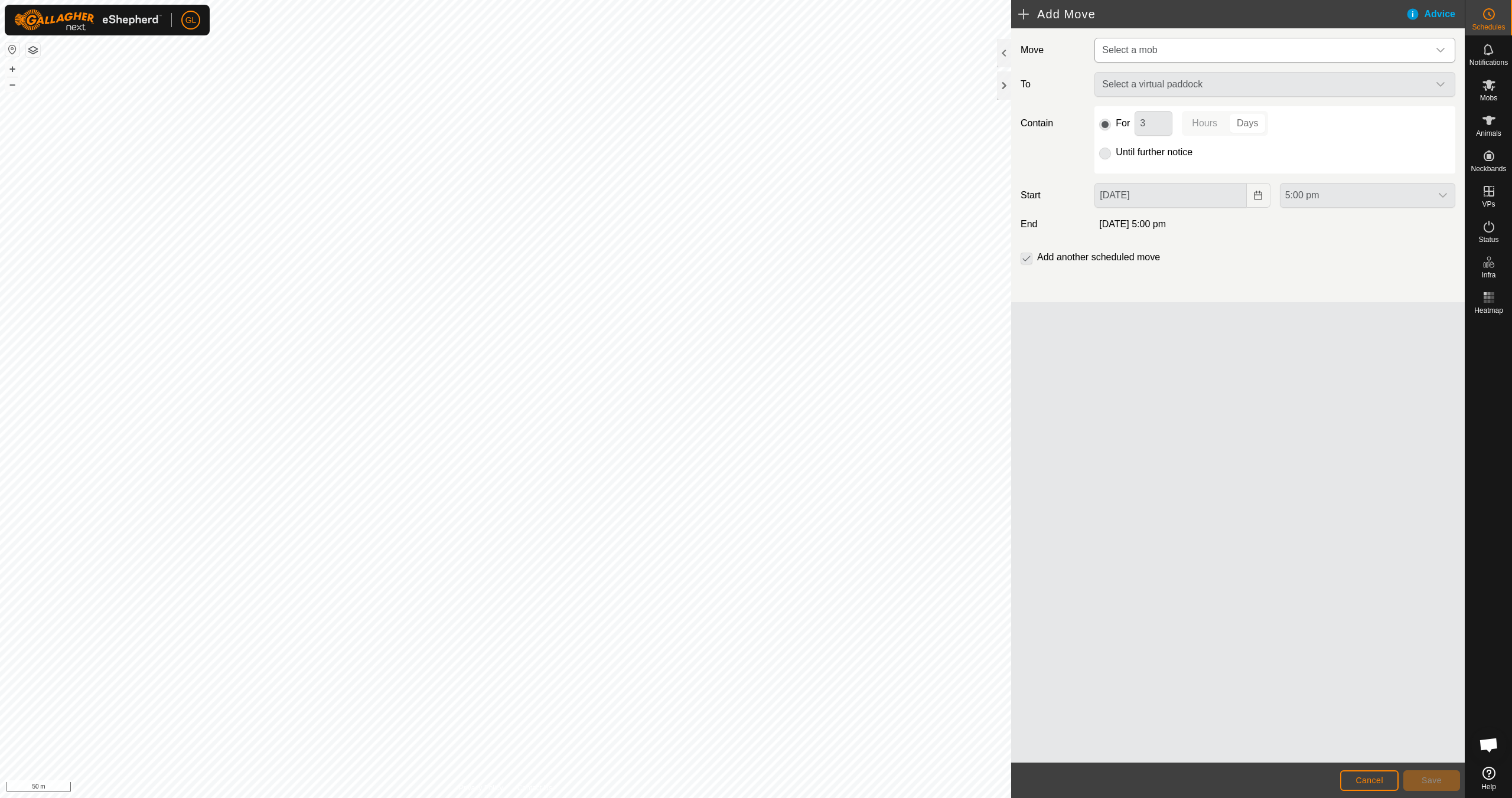
click at [718, 50] on icon "dropdown trigger" at bounding box center [1440, 50] width 8 height 5
click at [718, 143] on li "Steers (20)" at bounding box center [1275, 137] width 360 height 24
click at [718, 83] on icon "dropdown trigger" at bounding box center [1440, 85] width 10 height 10
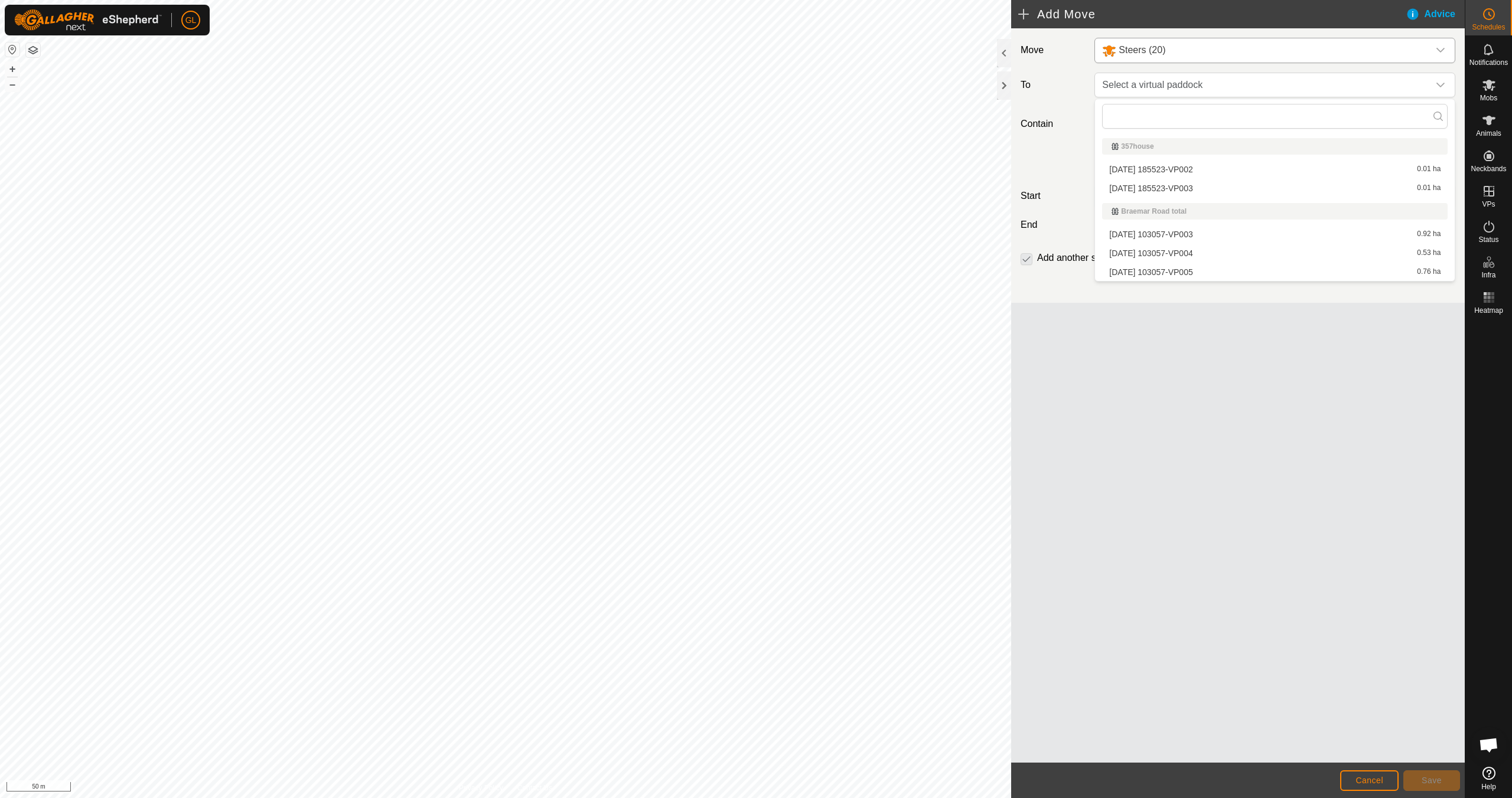
click at [718, 273] on li "[DATE] 103057-VP005 0.76 ha" at bounding box center [1275, 273] width 345 height 18
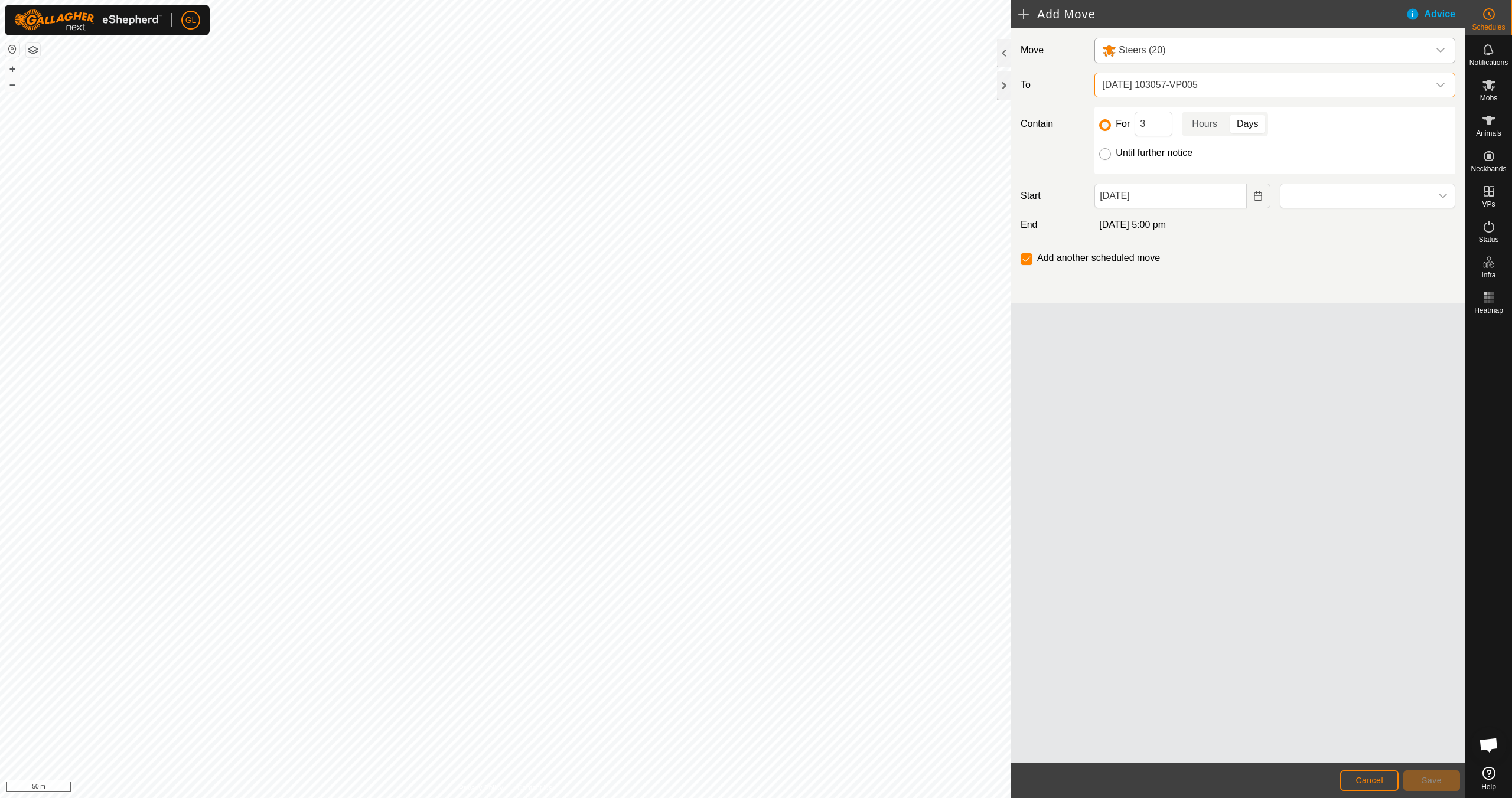
click at [718, 152] on input "Until further notice" at bounding box center [1105, 154] width 12 height 12
radio input "true"
checkbox input "false"
click at [718, 195] on icon "Choose Date" at bounding box center [1257, 196] width 8 height 10
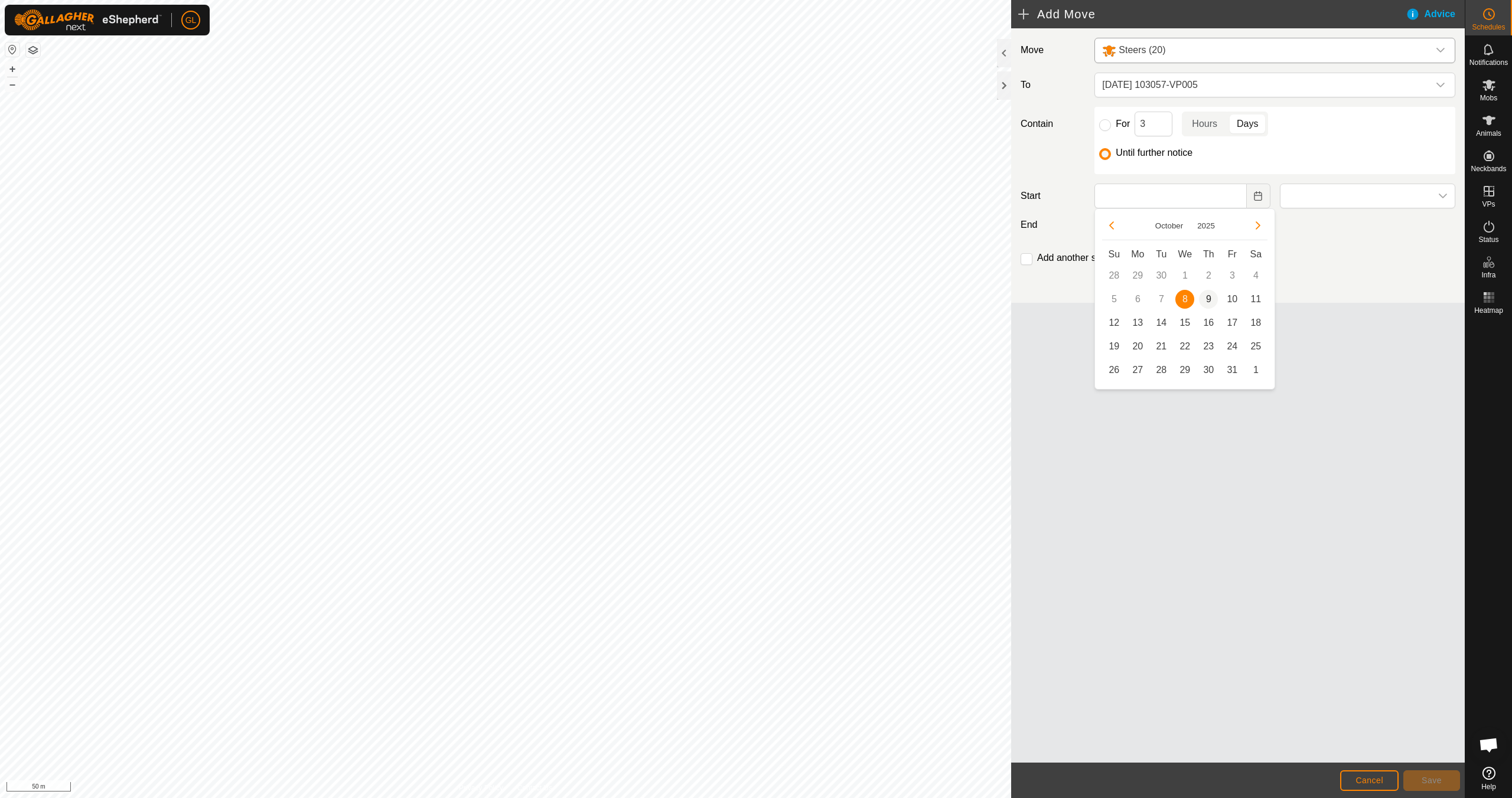
click at [718, 297] on span "9" at bounding box center [1208, 299] width 19 height 19
type input "[DATE]"
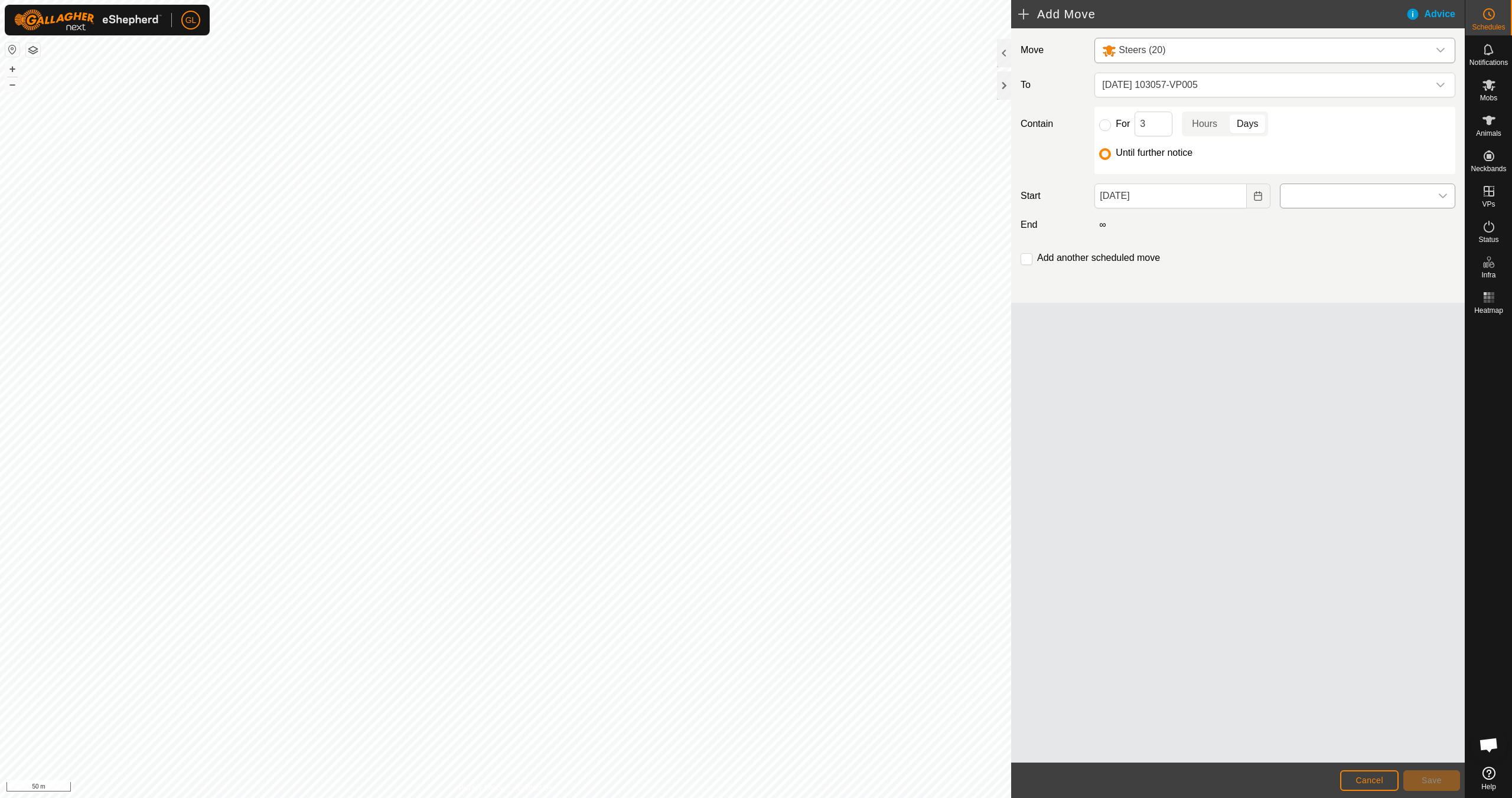
click at [718, 195] on icon "dropdown trigger" at bounding box center [1442, 196] width 10 height 10
click at [718, 227] on li "7:00 am" at bounding box center [1367, 221] width 174 height 23
click at [718, 707] on button "Save" at bounding box center [1432, 781] width 57 height 21
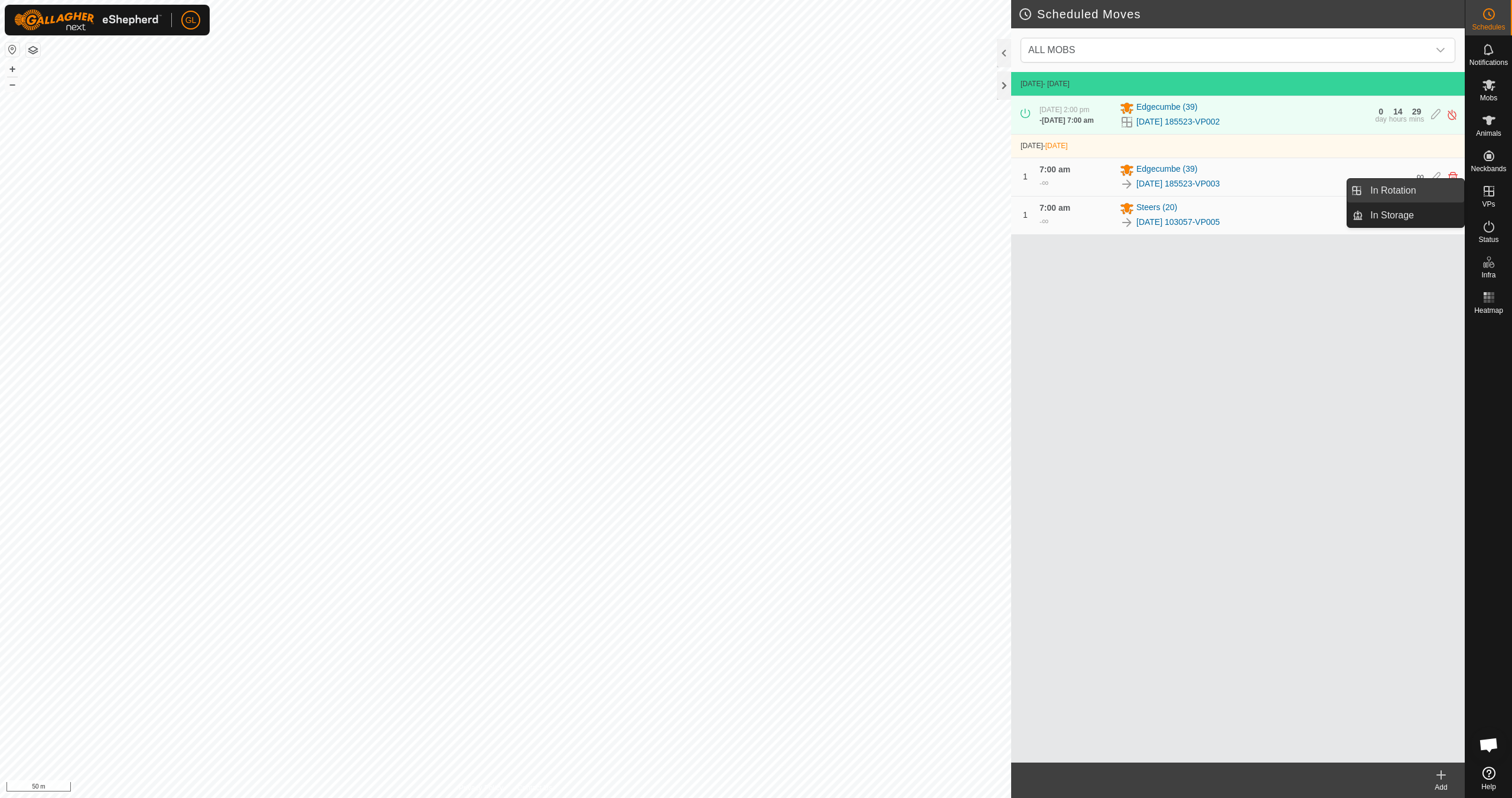
click at [718, 188] on link "In Rotation" at bounding box center [1413, 190] width 101 height 23
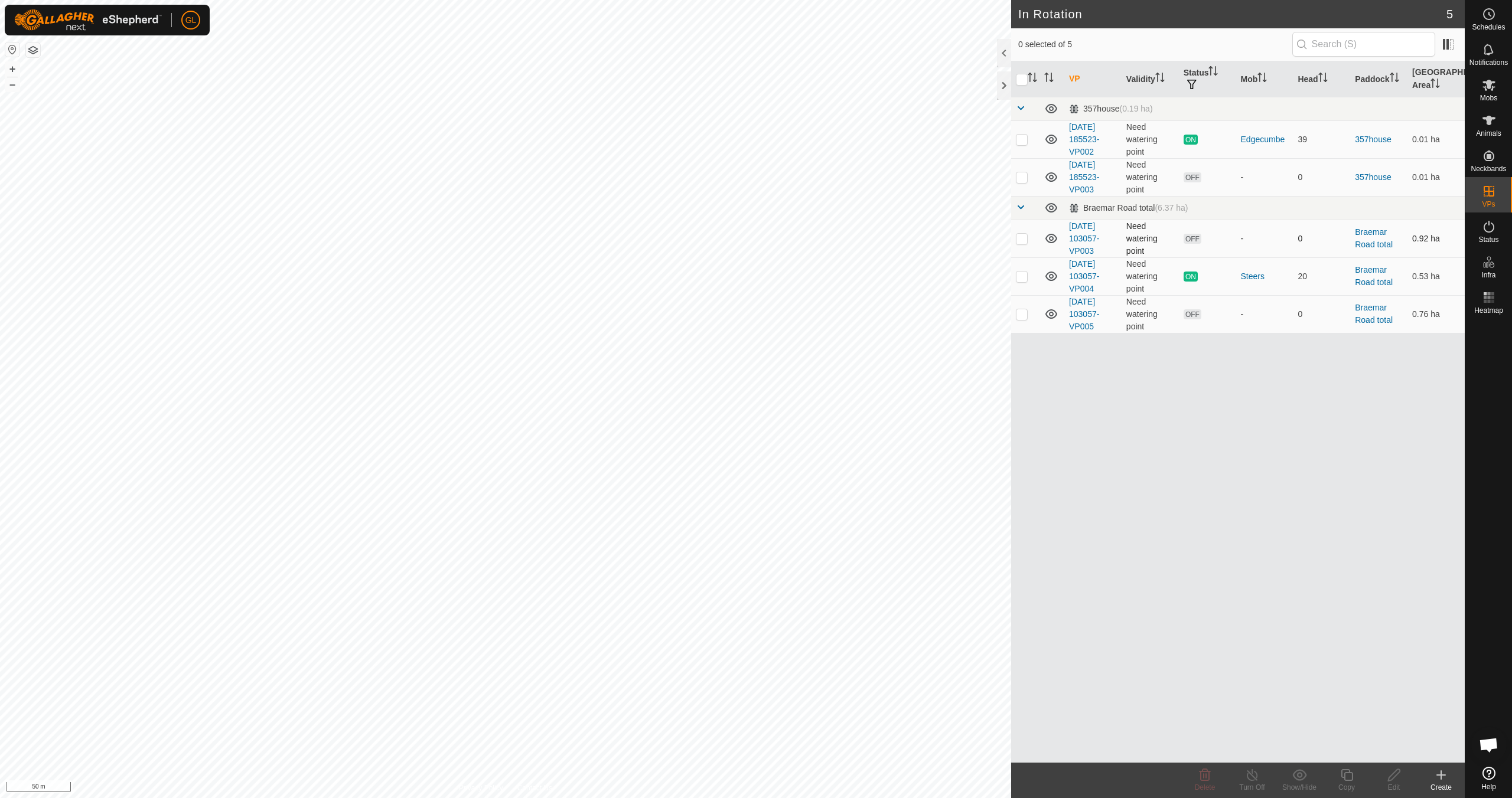
click at [718, 238] on p-checkbox at bounding box center [1022, 238] width 12 height 10
click at [718, 707] on span "Delete" at bounding box center [1205, 787] width 21 height 8
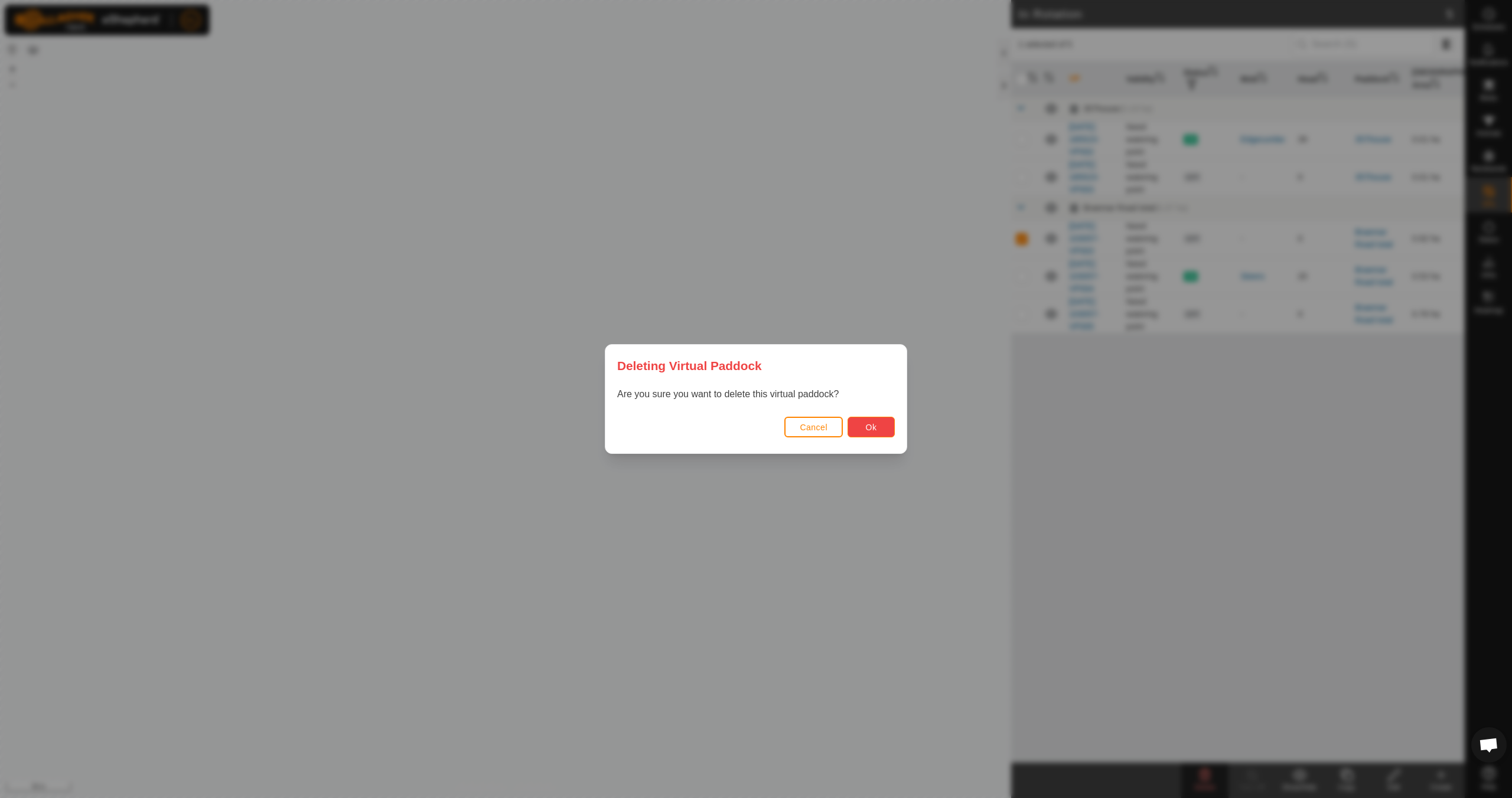
click at [718, 426] on span "Ok" at bounding box center [871, 427] width 11 height 10
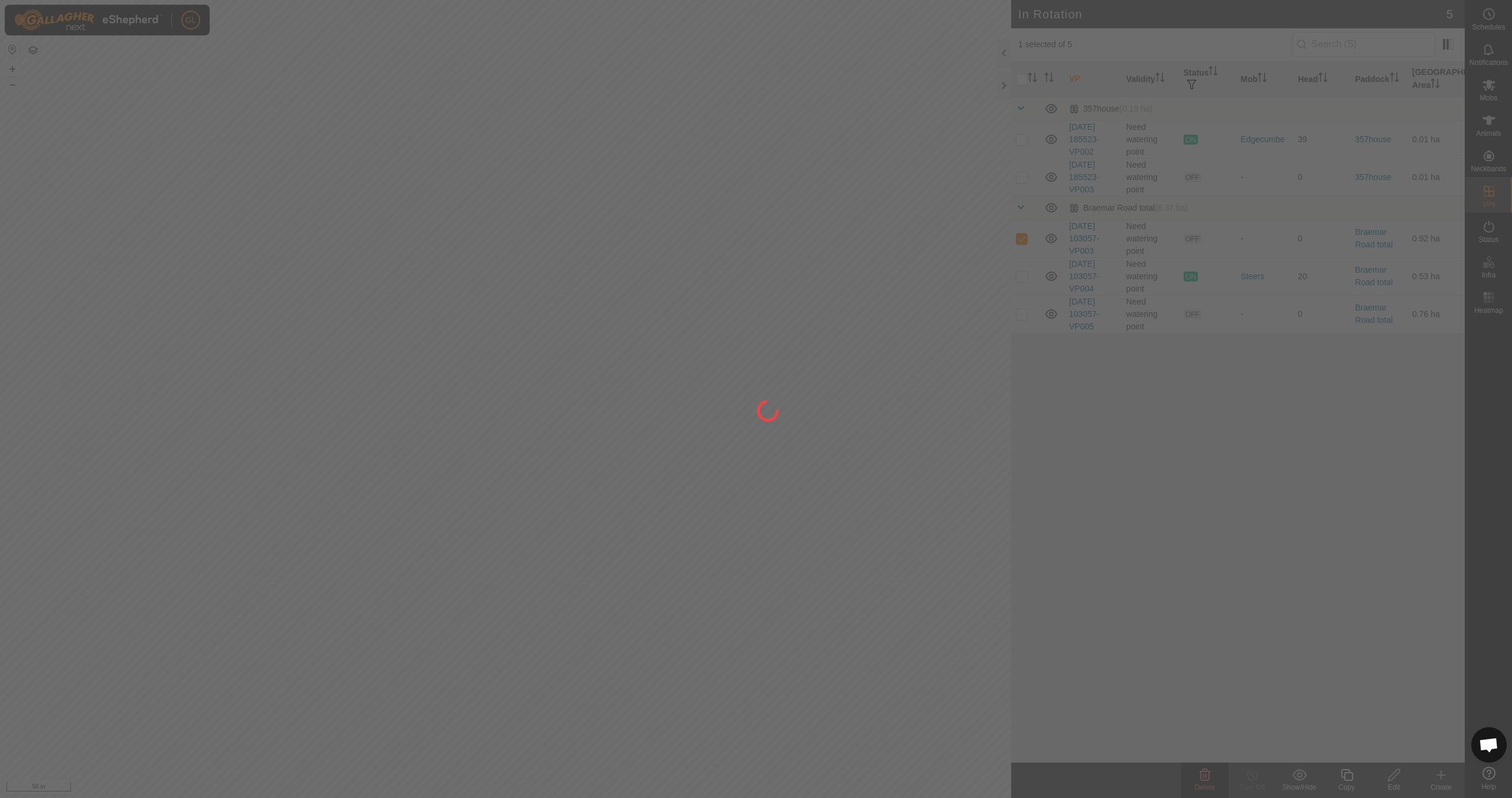
checkbox input "false"
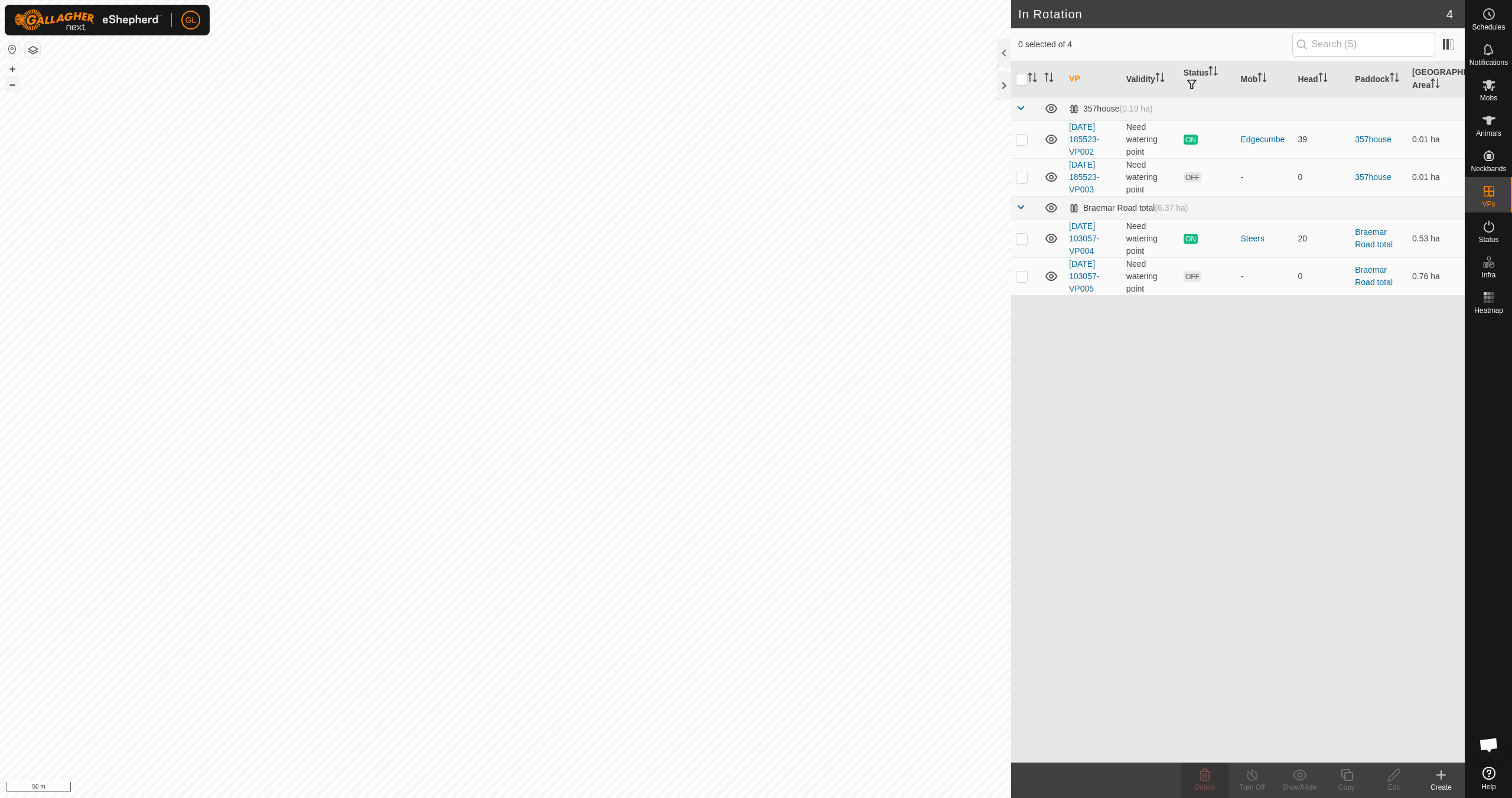
click at [14, 84] on button "–" at bounding box center [12, 84] width 14 height 14
